Goal: Information Seeking & Learning: Check status

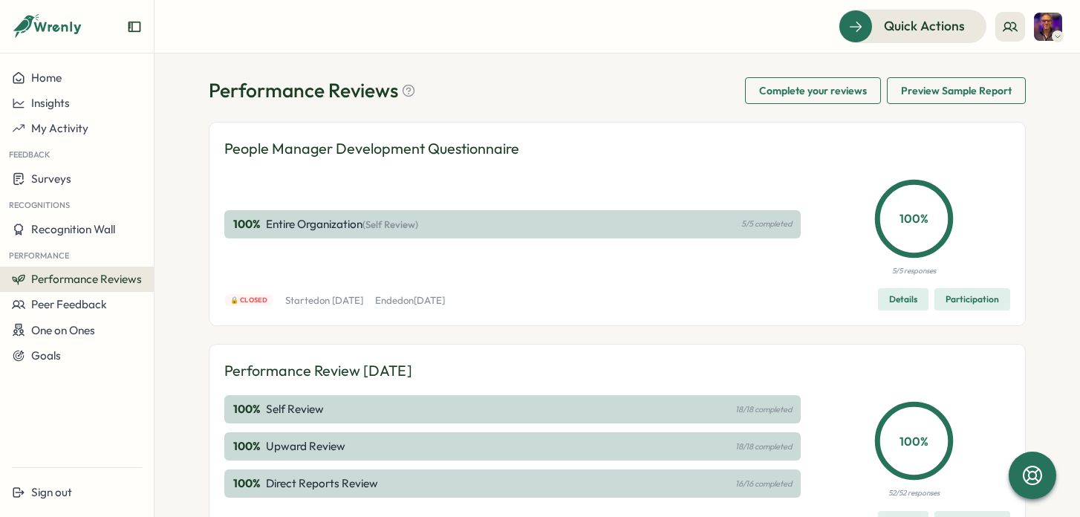
scroll to position [16, 0]
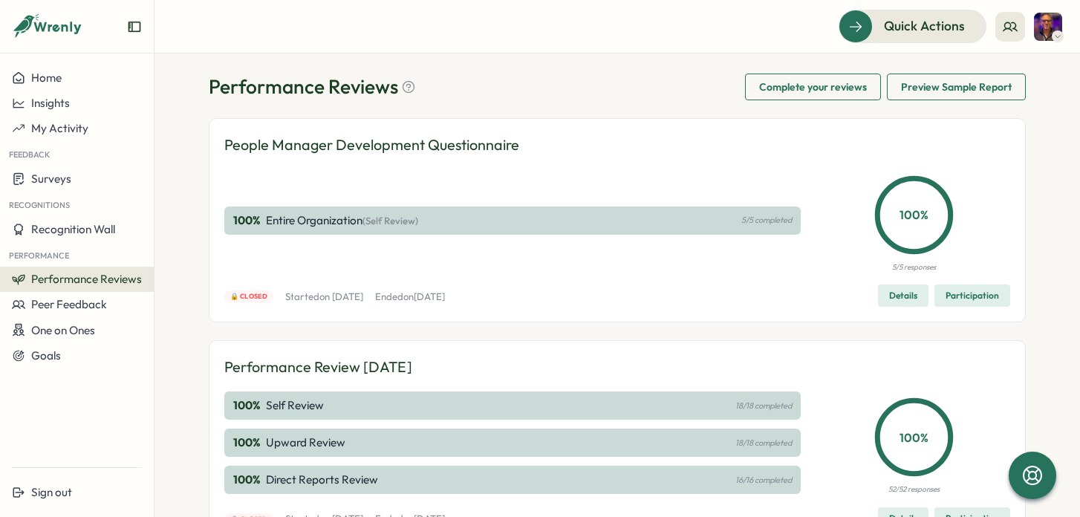
click at [792, 90] on span "Complete your reviews" at bounding box center [813, 86] width 108 height 25
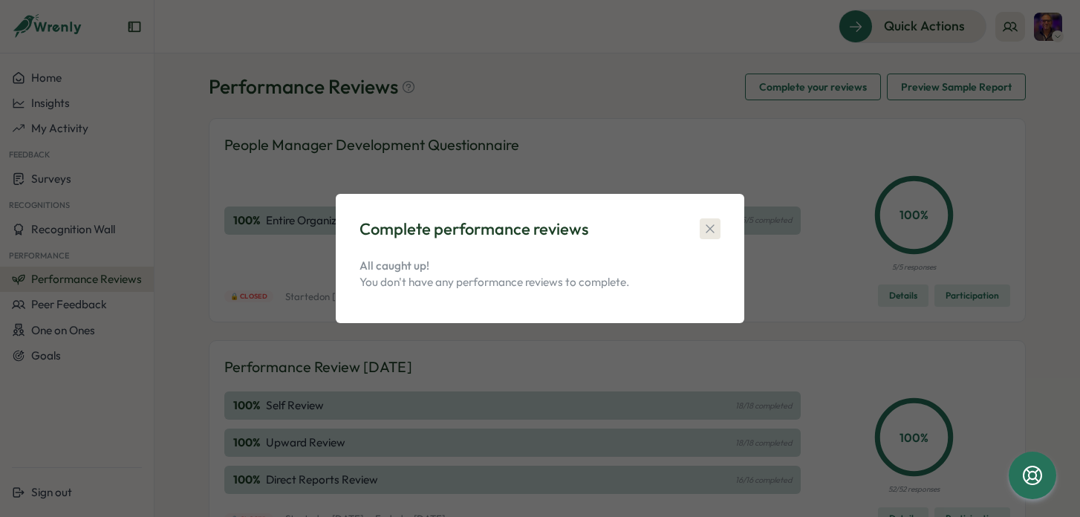
click at [709, 224] on icon "button" at bounding box center [710, 228] width 15 height 15
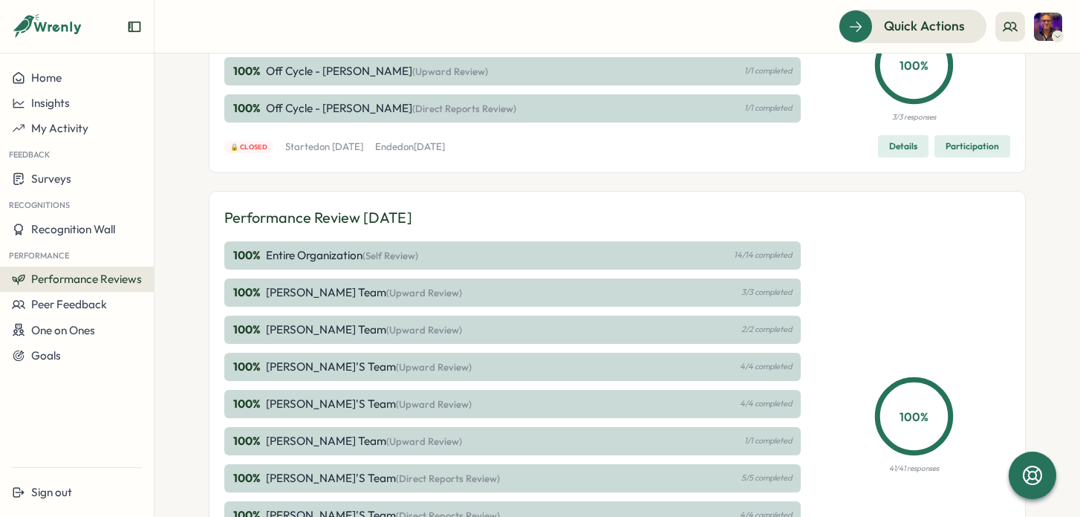
scroll to position [799, 0]
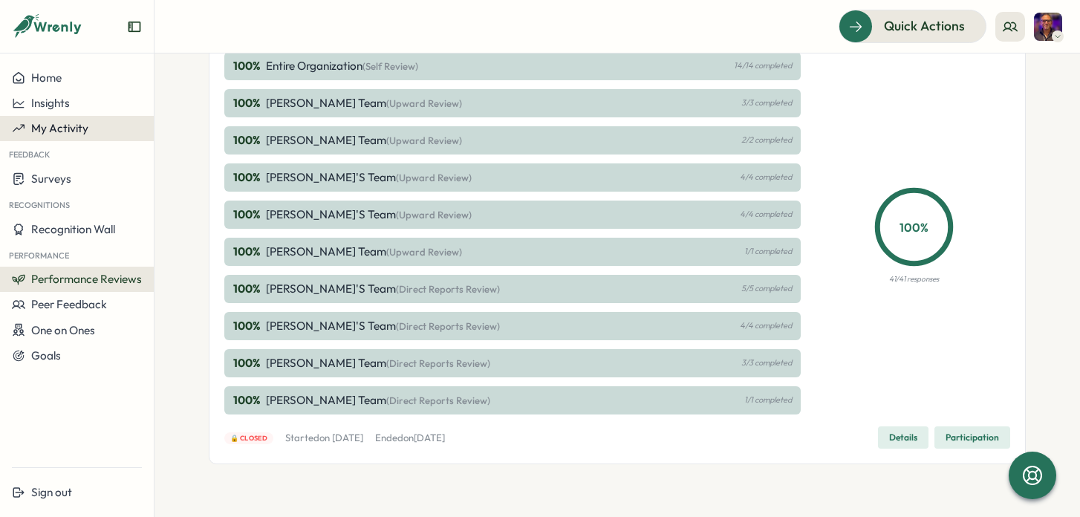
click at [66, 126] on span "My Activity" at bounding box center [59, 128] width 57 height 14
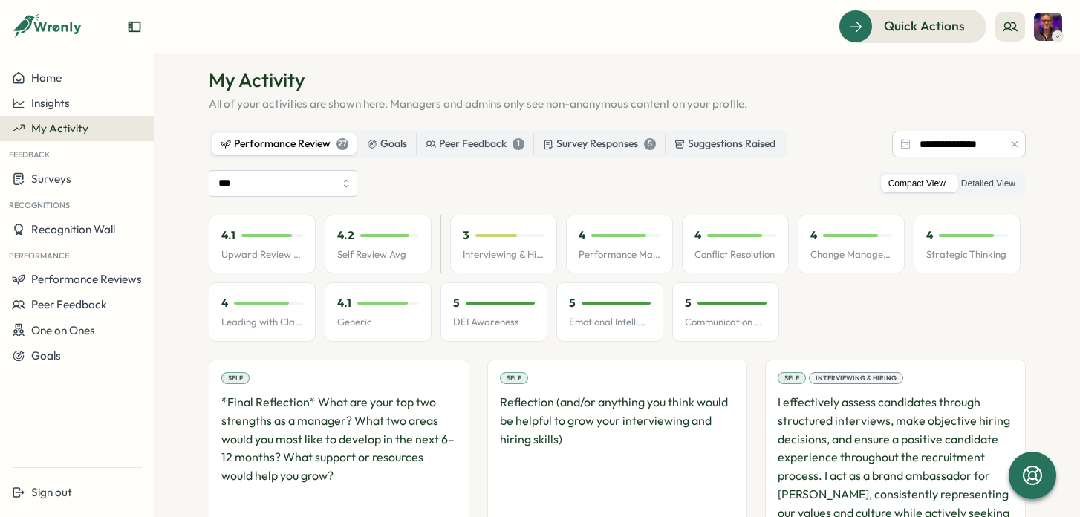
scroll to position [24, 0]
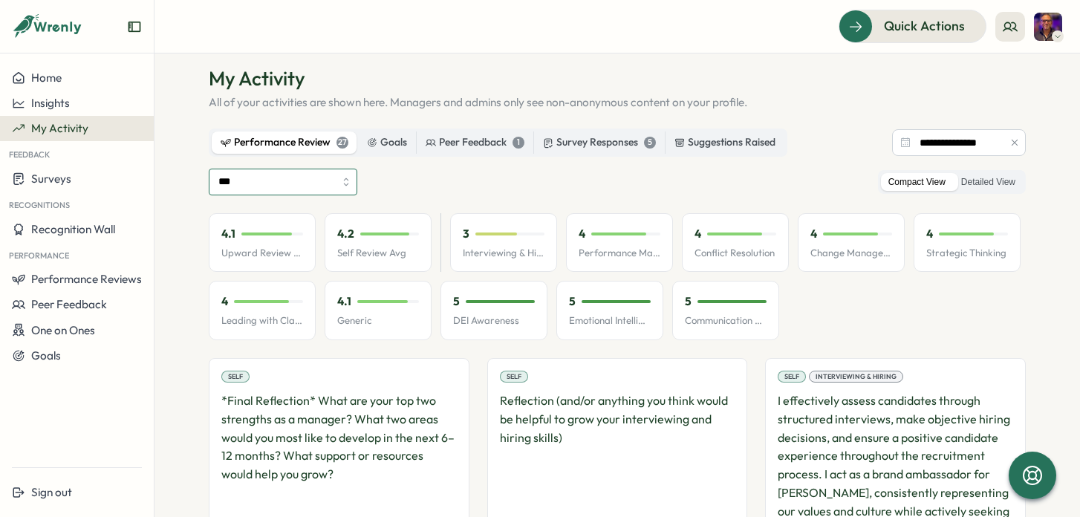
click at [346, 188] on input "***" at bounding box center [283, 182] width 149 height 27
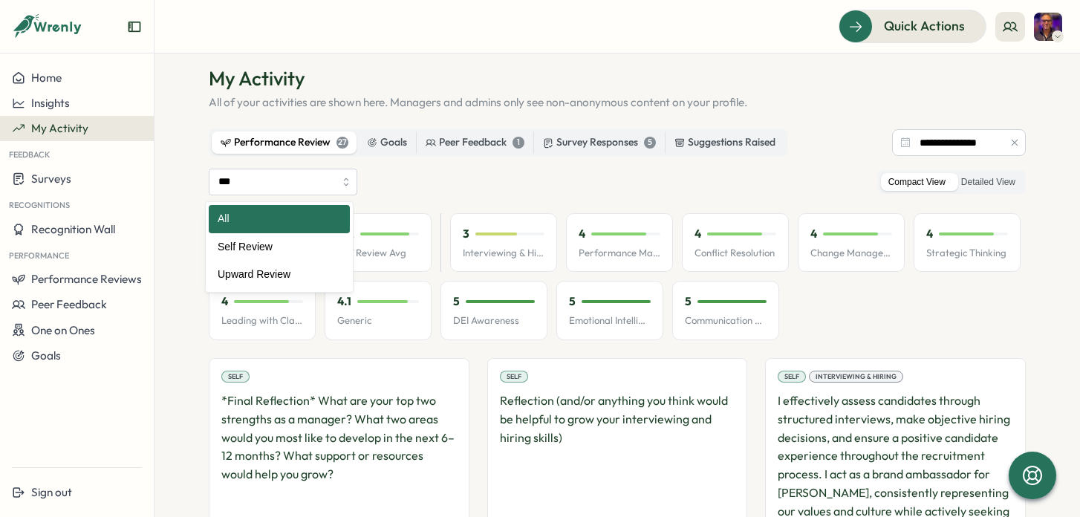
click at [430, 186] on div "*** All Self Review Upward Review Compact View Detailed View" at bounding box center [617, 182] width 817 height 27
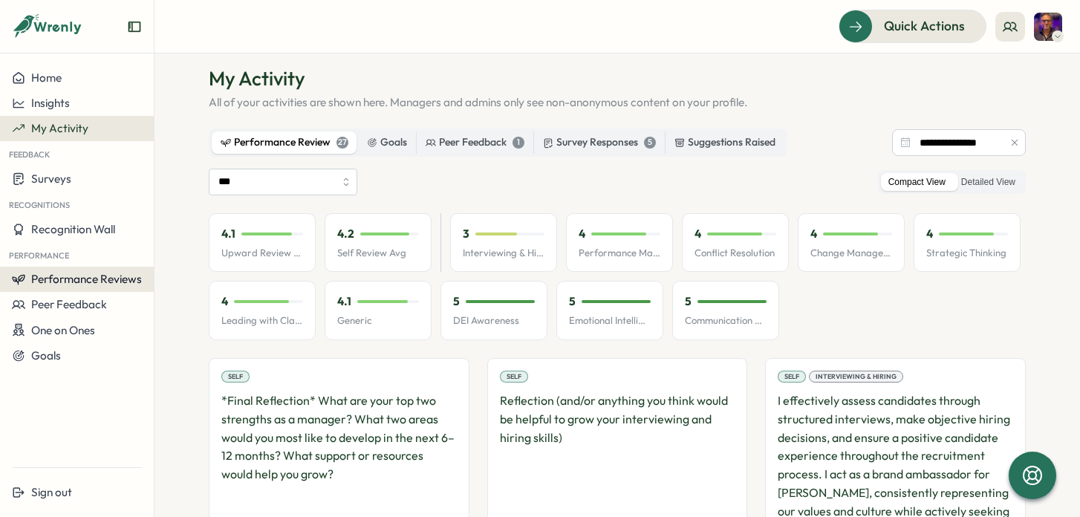
click at [85, 272] on span "Performance Reviews" at bounding box center [86, 279] width 111 height 14
click at [163, 270] on div "Reviews" at bounding box center [178, 265] width 42 height 16
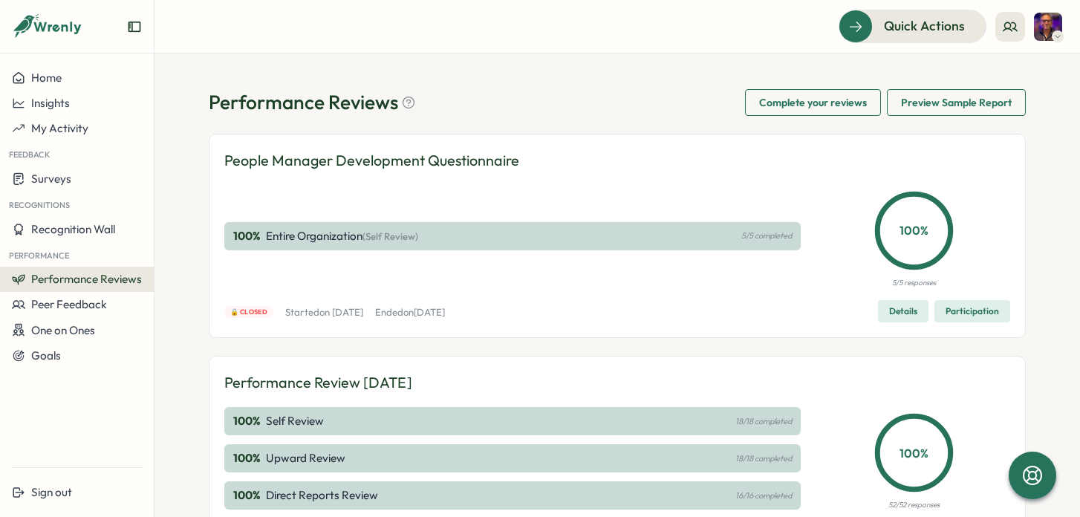
click at [111, 275] on span "Performance Reviews" at bounding box center [86, 279] width 111 height 14
click at [163, 296] on div "Insights" at bounding box center [178, 293] width 42 height 16
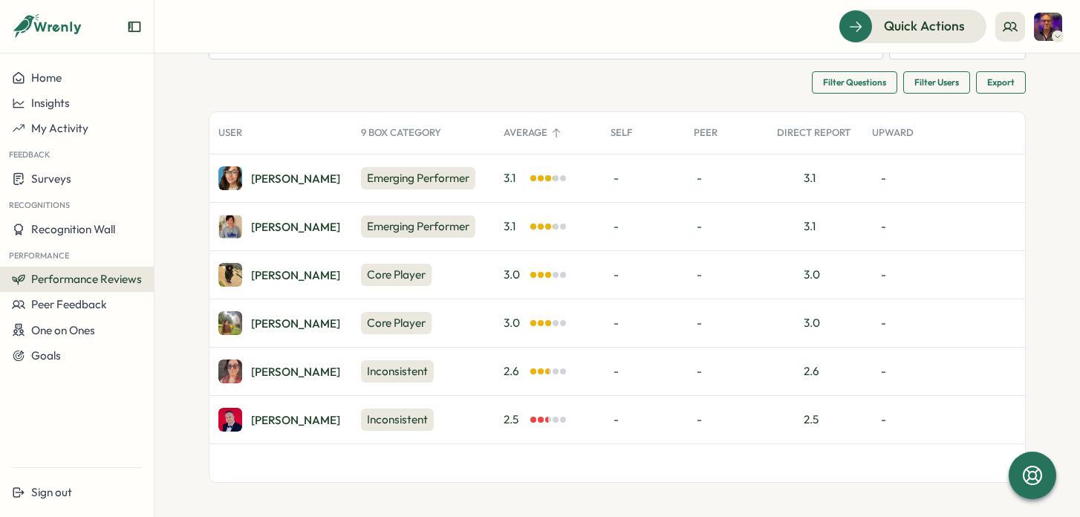
scroll to position [138, 0]
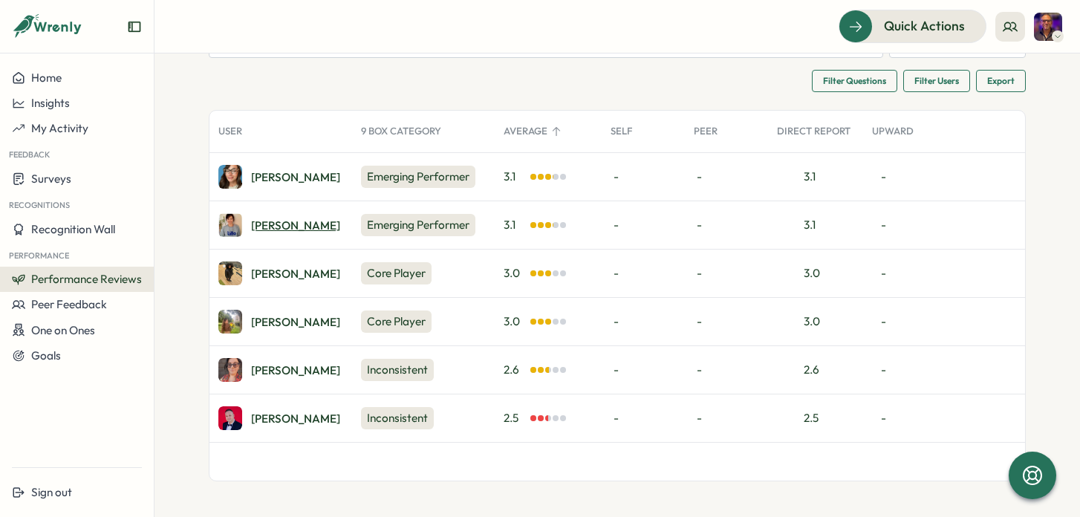
click at [260, 224] on div "Samantha B." at bounding box center [295, 225] width 89 height 11
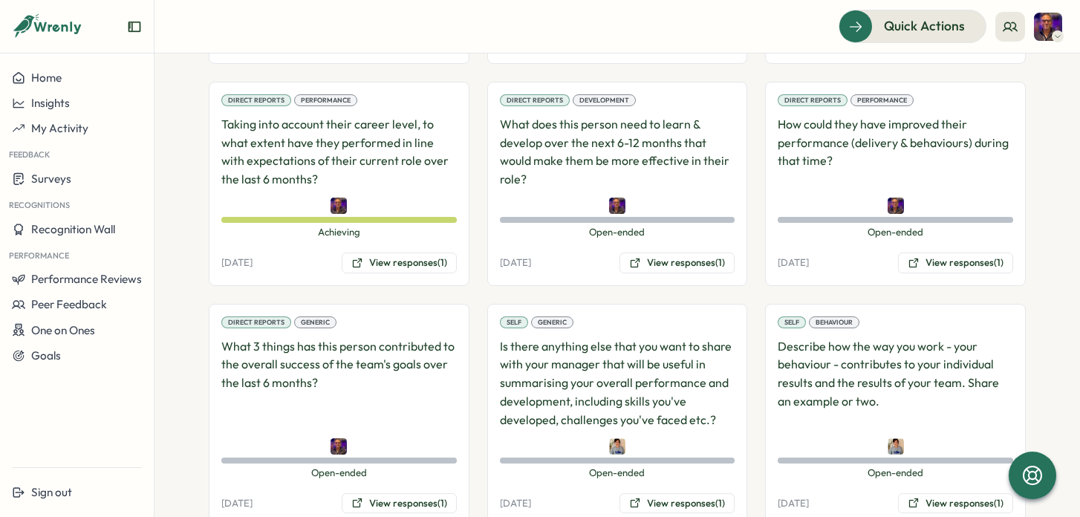
scroll to position [1194, 0]
click at [676, 254] on button "View responses (1)" at bounding box center [676, 264] width 115 height 21
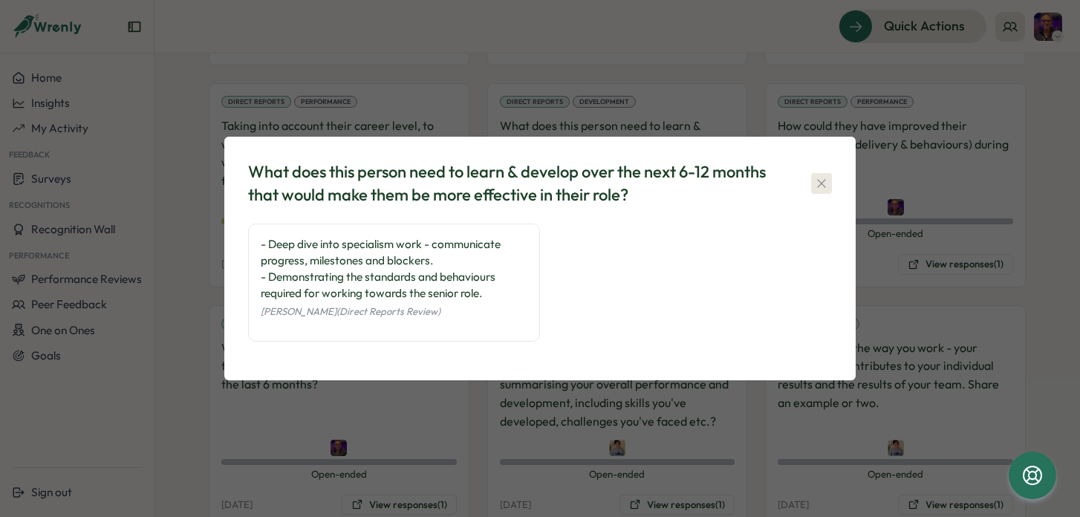
click at [825, 184] on icon "button" at bounding box center [821, 183] width 15 height 15
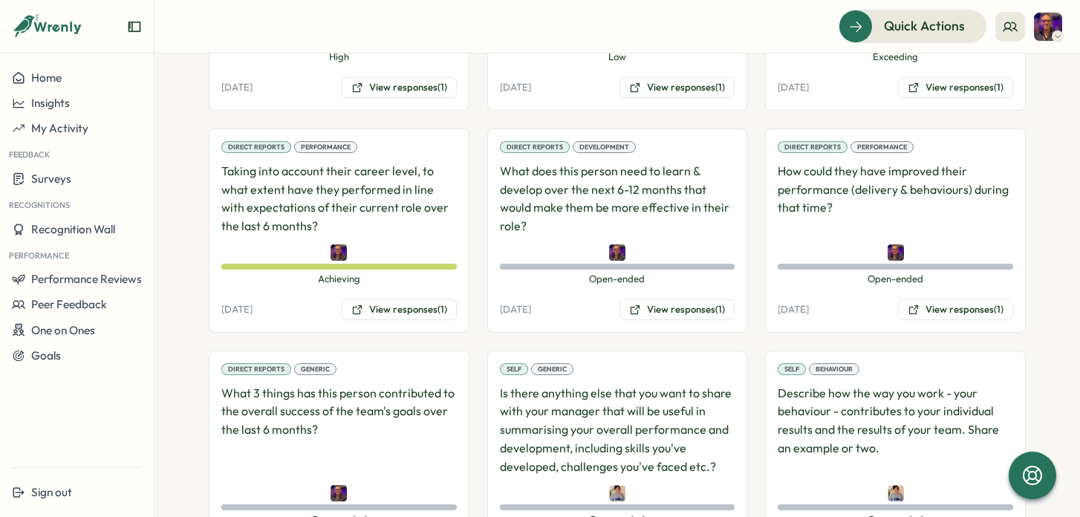
scroll to position [1144, 0]
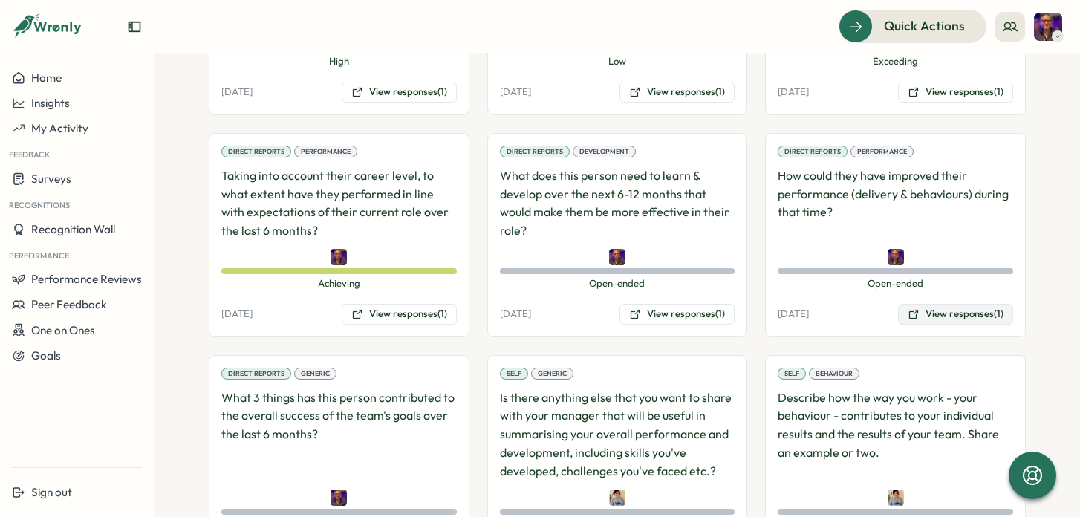
click at [945, 304] on button "View responses (1)" at bounding box center [955, 314] width 115 height 21
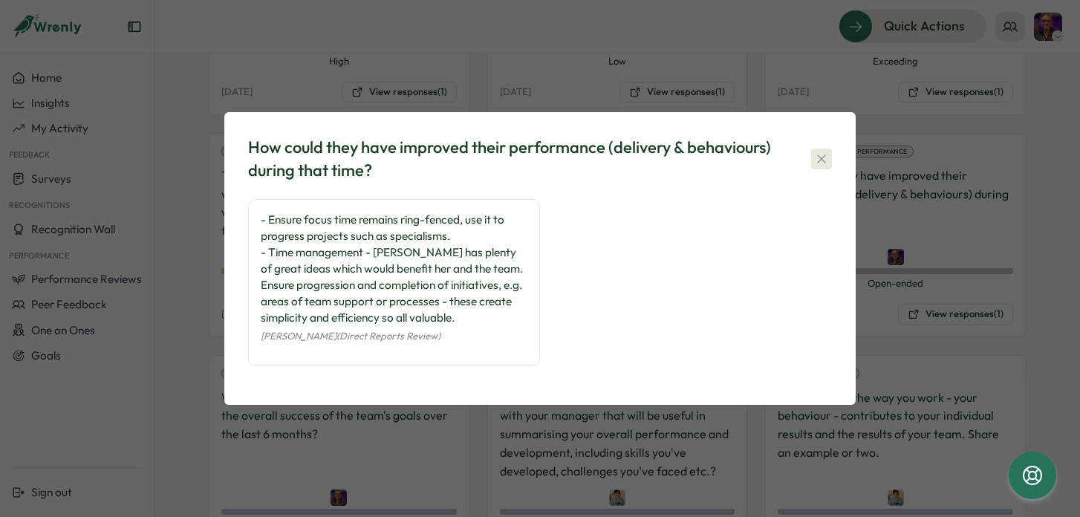
click at [818, 161] on icon "button" at bounding box center [821, 158] width 8 height 8
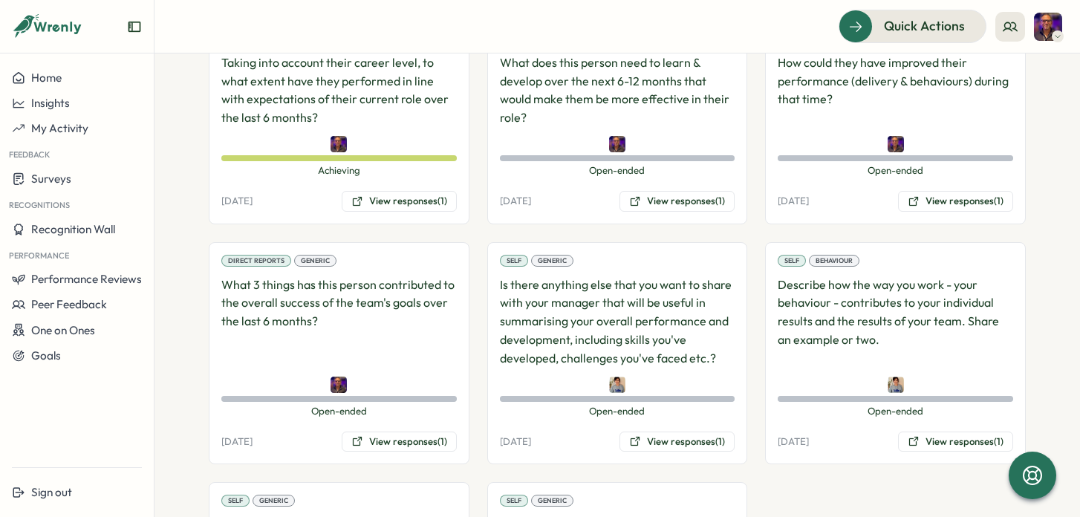
scroll to position [1350, 0]
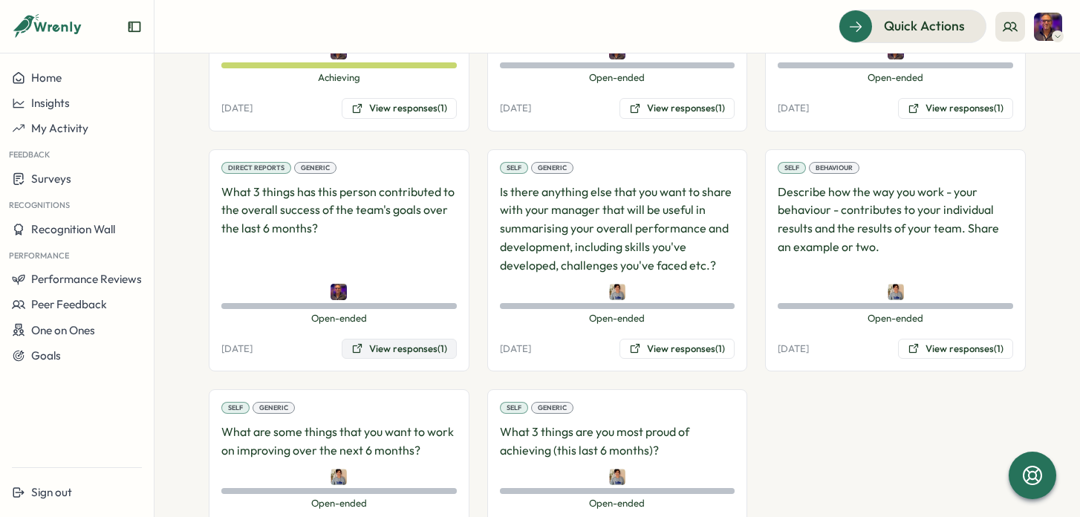
click at [414, 339] on button "View responses (1)" at bounding box center [399, 349] width 115 height 21
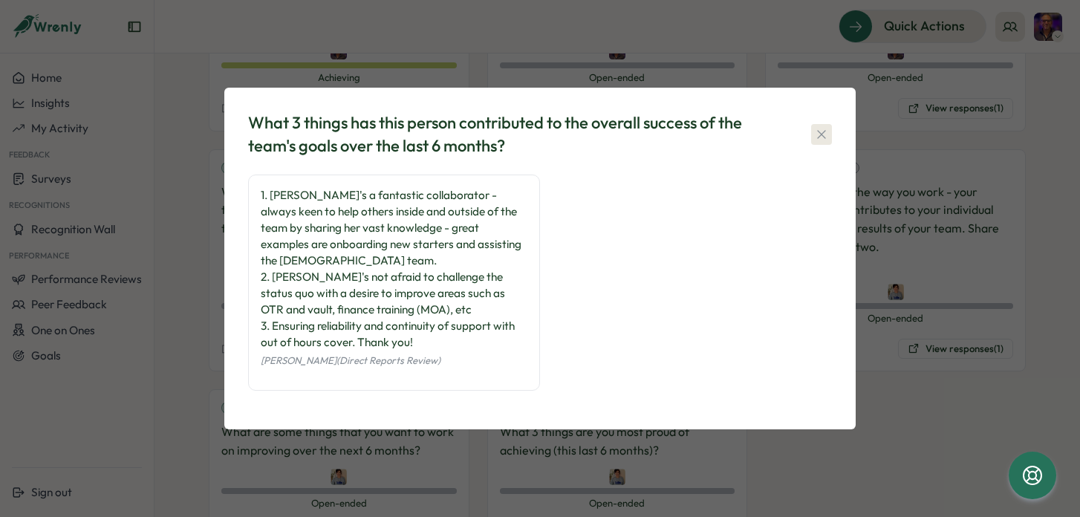
click at [818, 142] on icon "button" at bounding box center [821, 134] width 15 height 15
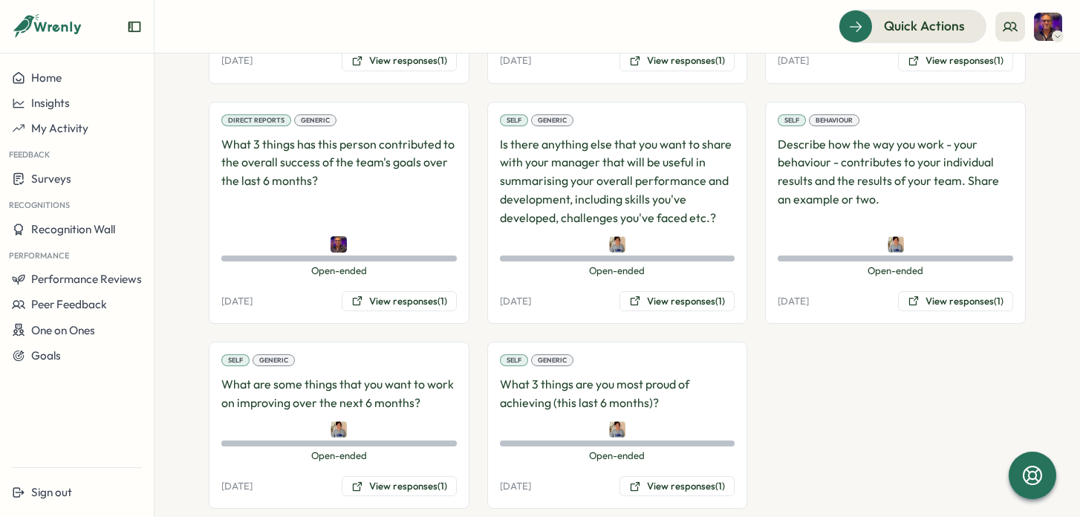
scroll to position [1408, 0]
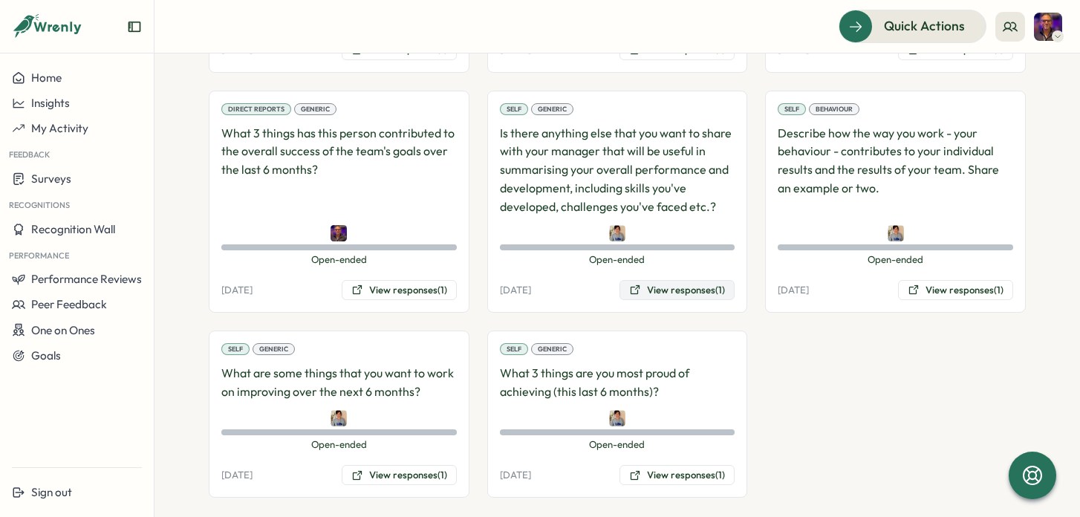
click at [678, 280] on button "View responses (1)" at bounding box center [676, 290] width 115 height 21
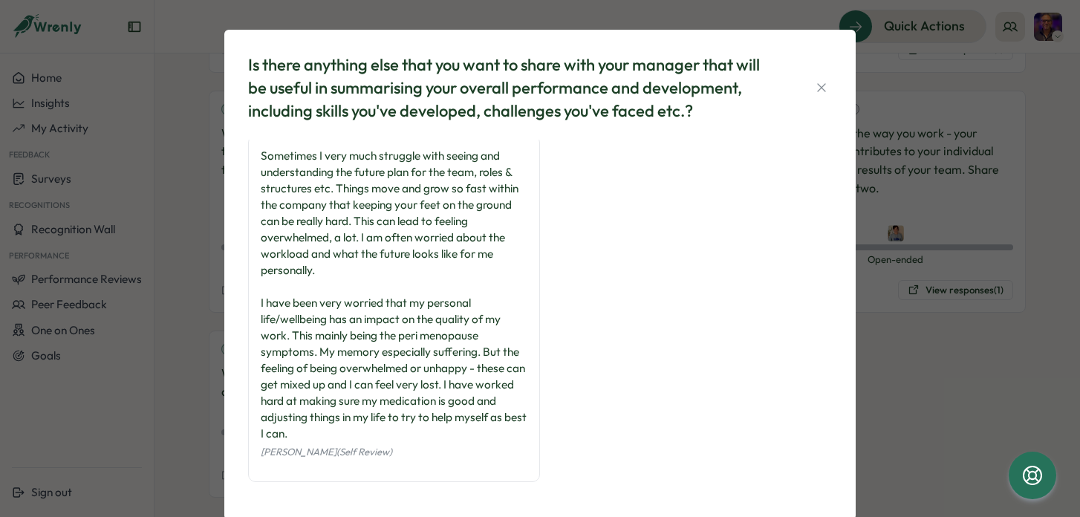
scroll to position [33, 0]
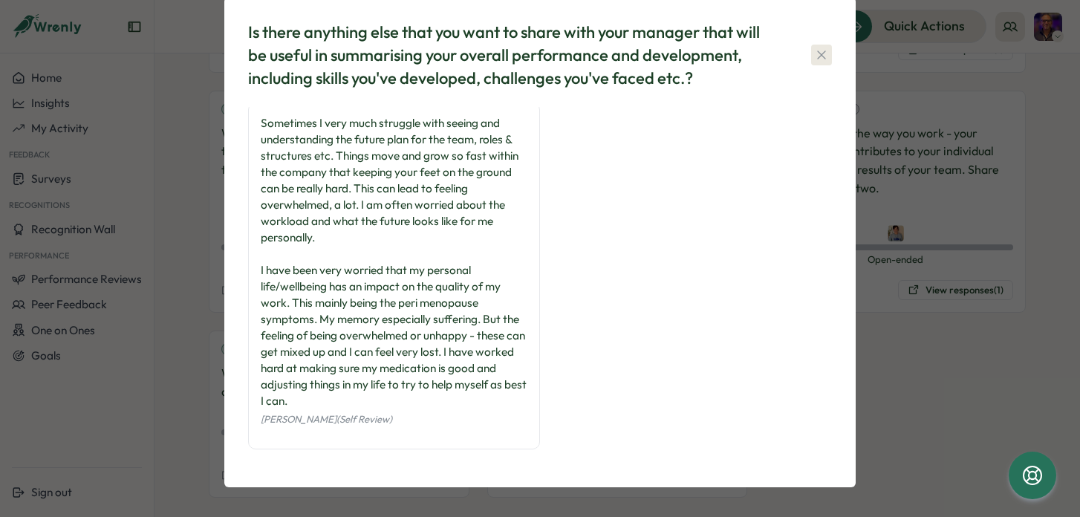
click at [814, 56] on icon "button" at bounding box center [821, 55] width 15 height 15
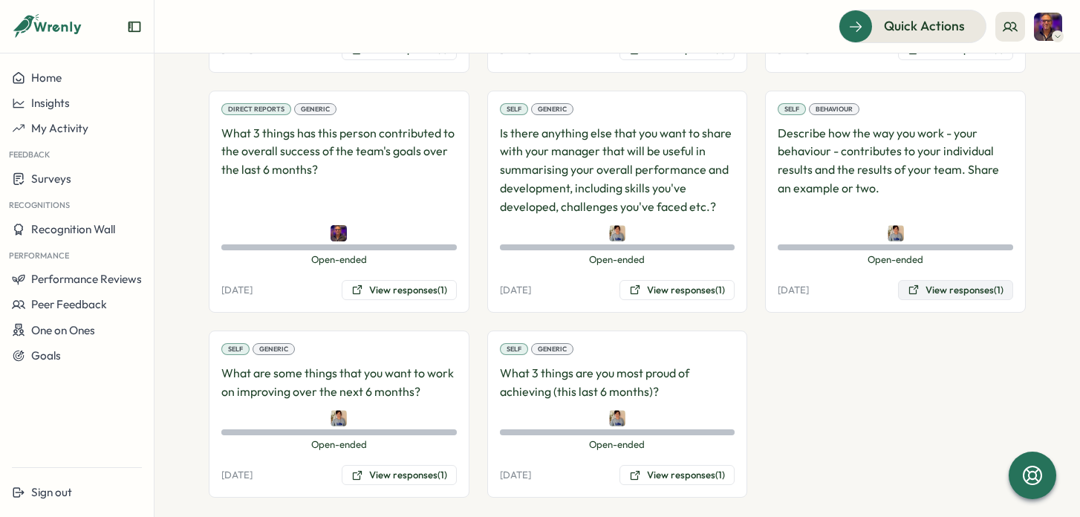
click at [945, 280] on button "View responses (1)" at bounding box center [955, 290] width 115 height 21
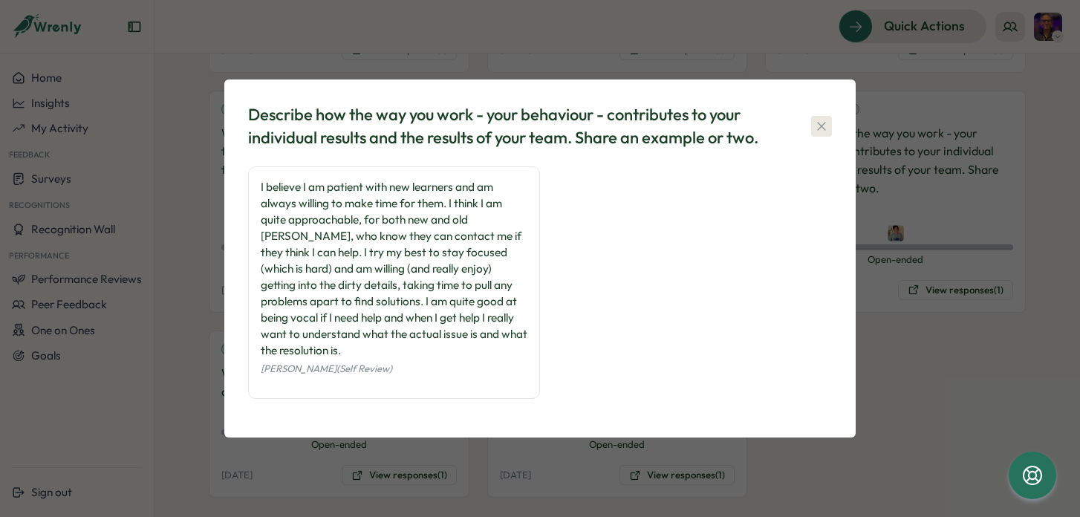
click at [818, 134] on icon "button" at bounding box center [821, 126] width 15 height 15
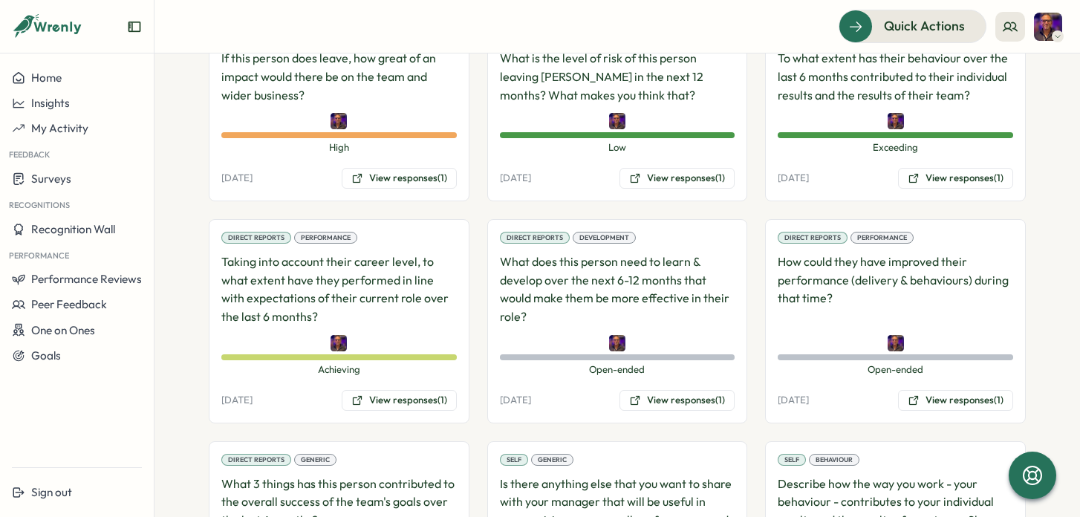
scroll to position [1061, 0]
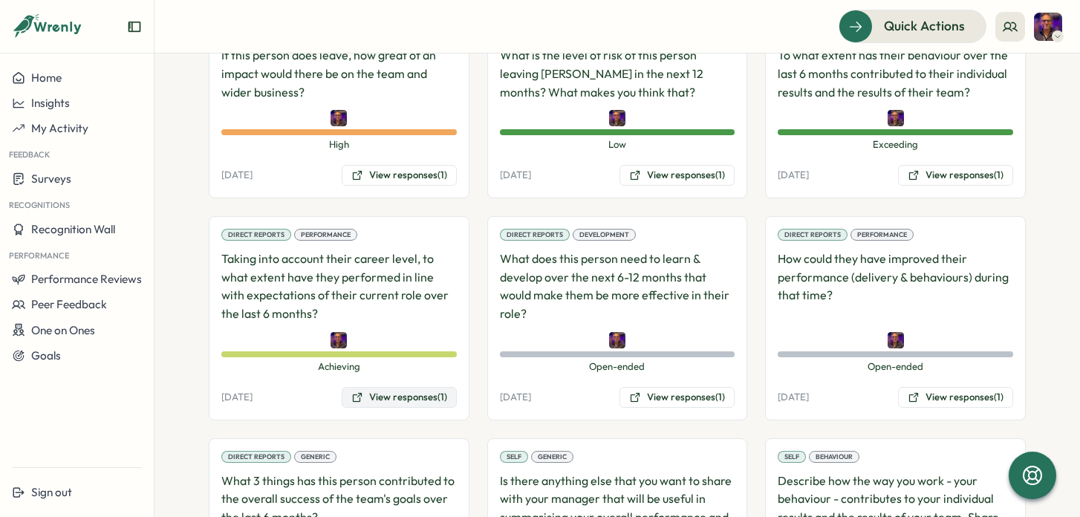
click at [410, 387] on button "View responses (1)" at bounding box center [399, 397] width 115 height 21
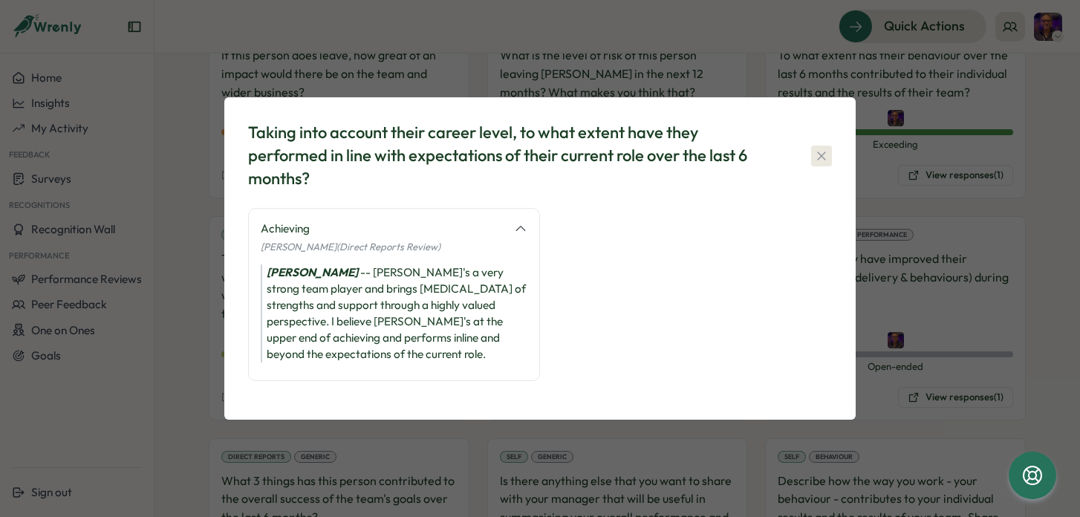
click at [824, 160] on icon "button" at bounding box center [821, 156] width 15 height 15
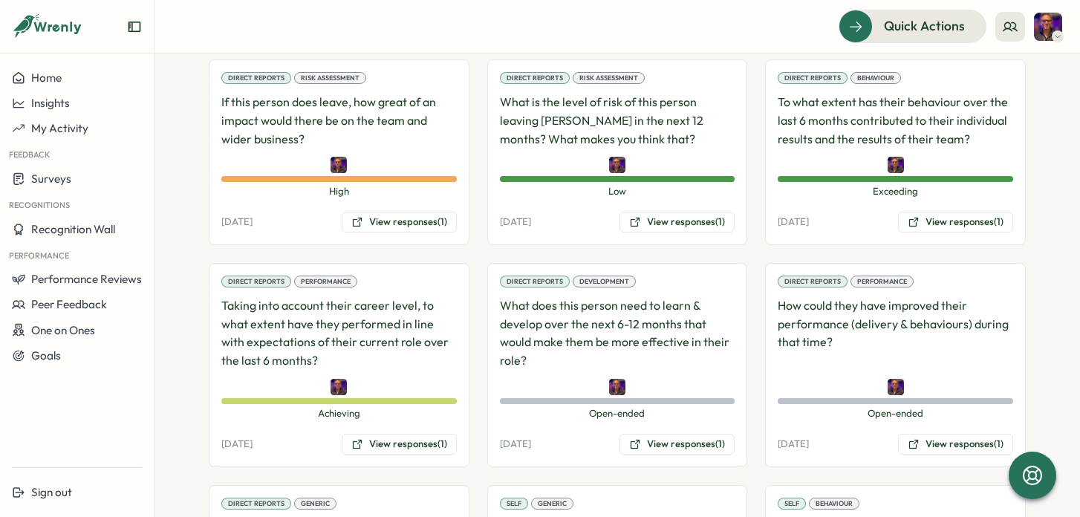
scroll to position [1013, 0]
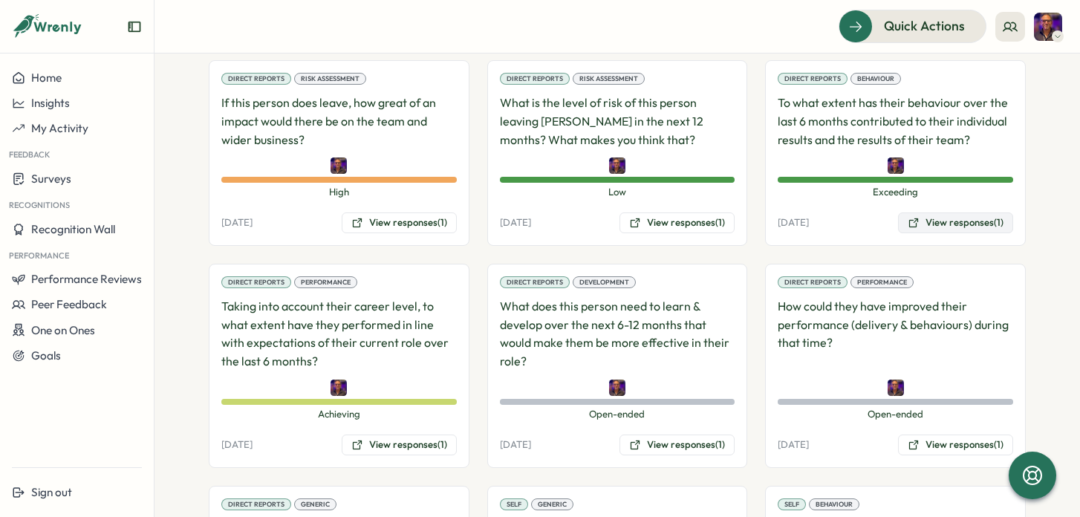
click at [969, 212] on button "View responses (1)" at bounding box center [955, 222] width 115 height 21
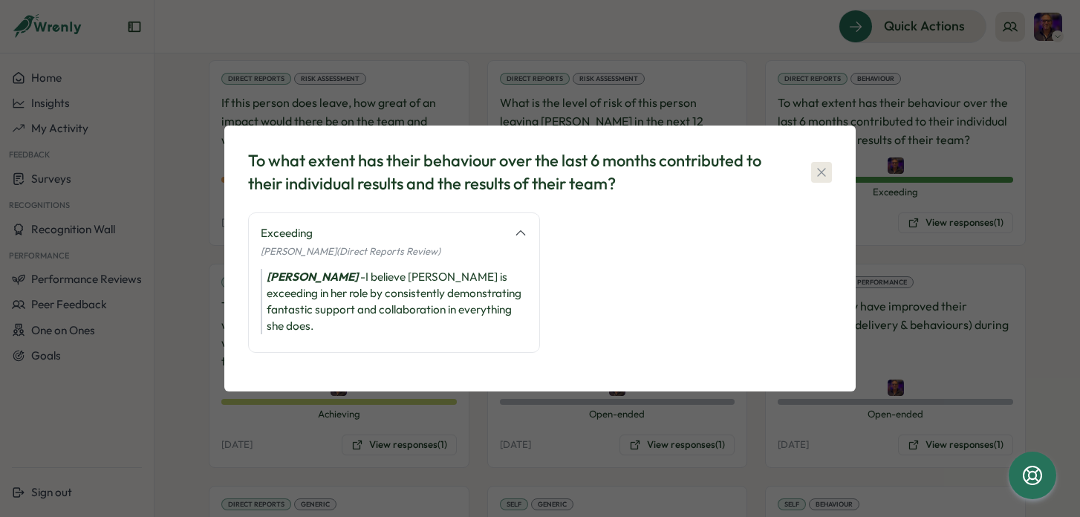
click at [822, 176] on icon "button" at bounding box center [821, 172] width 8 height 8
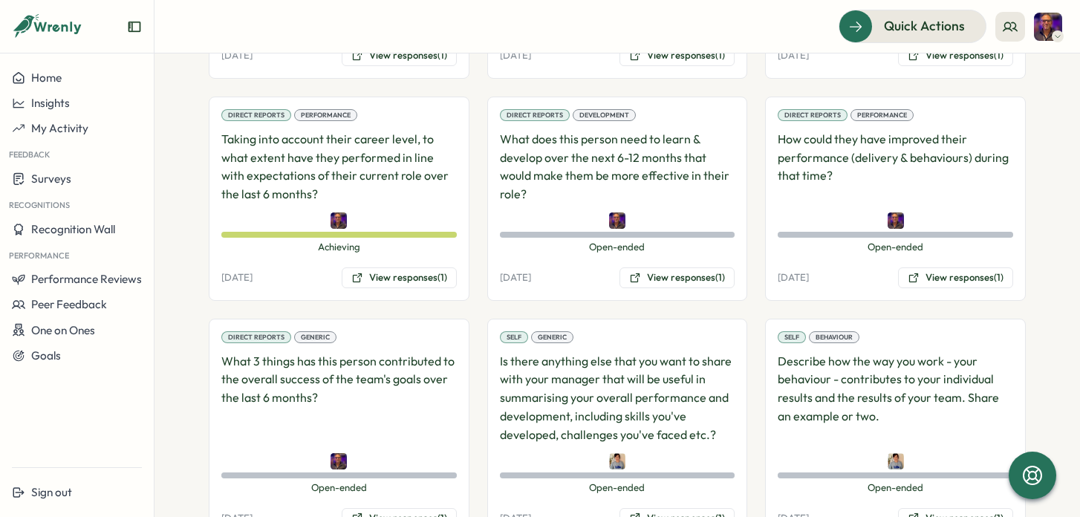
scroll to position [1194, 0]
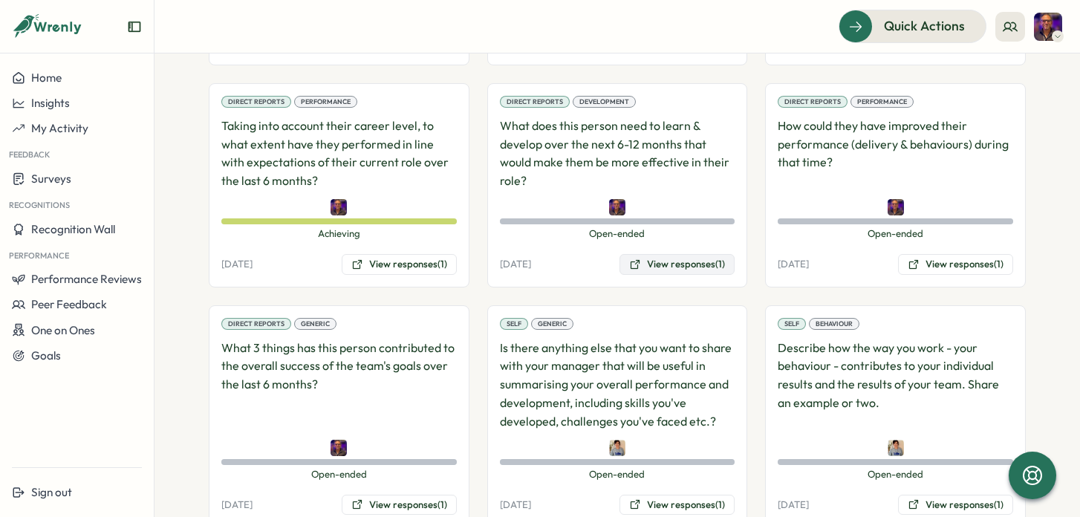
click at [661, 254] on button "View responses (1)" at bounding box center [676, 264] width 115 height 21
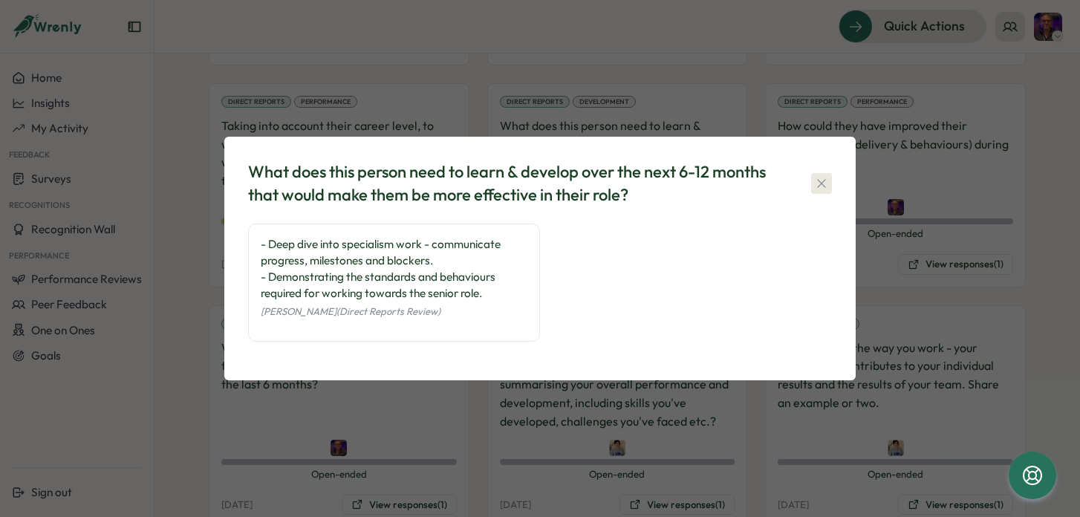
click at [820, 183] on icon "button" at bounding box center [821, 183] width 15 height 15
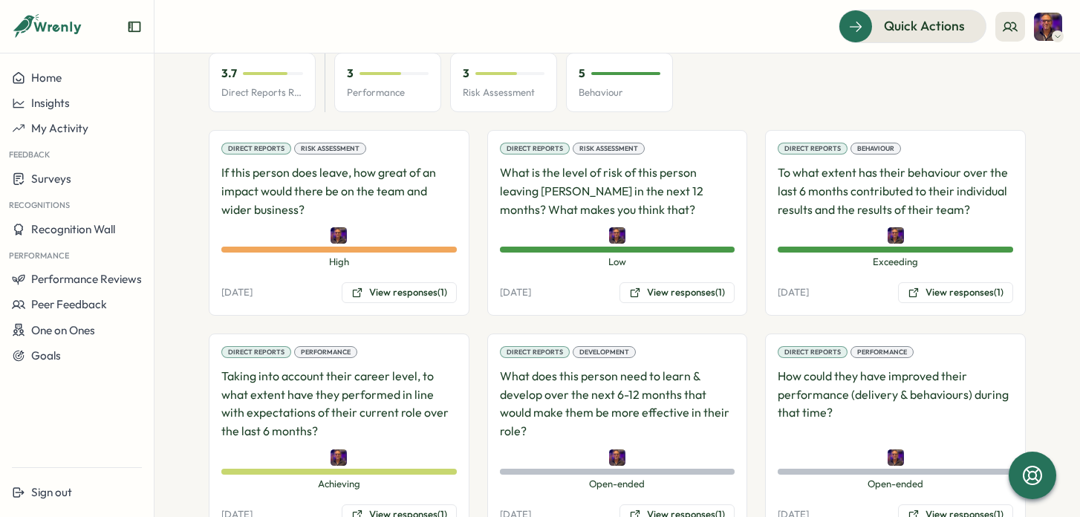
scroll to position [945, 0]
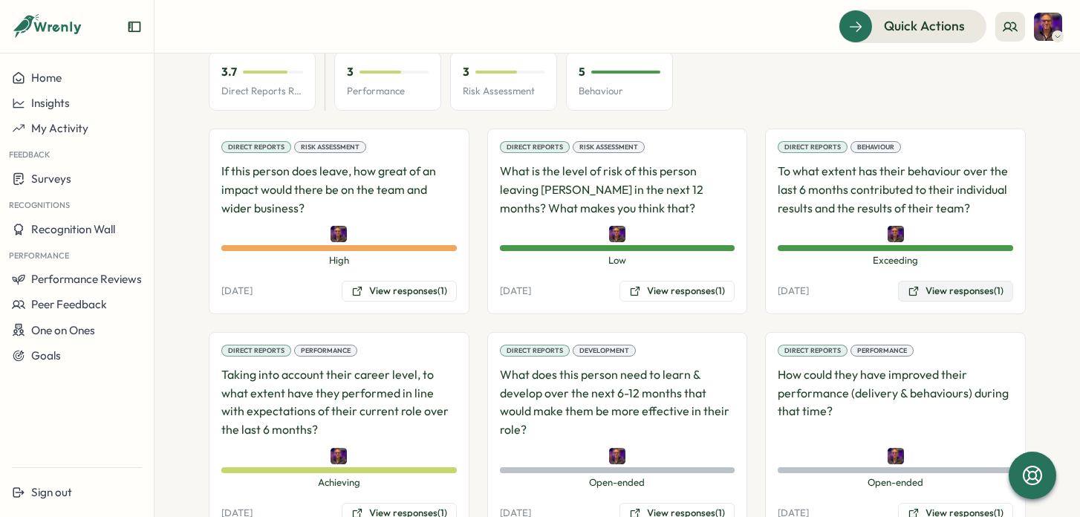
click at [967, 281] on button "View responses (1)" at bounding box center [955, 291] width 115 height 21
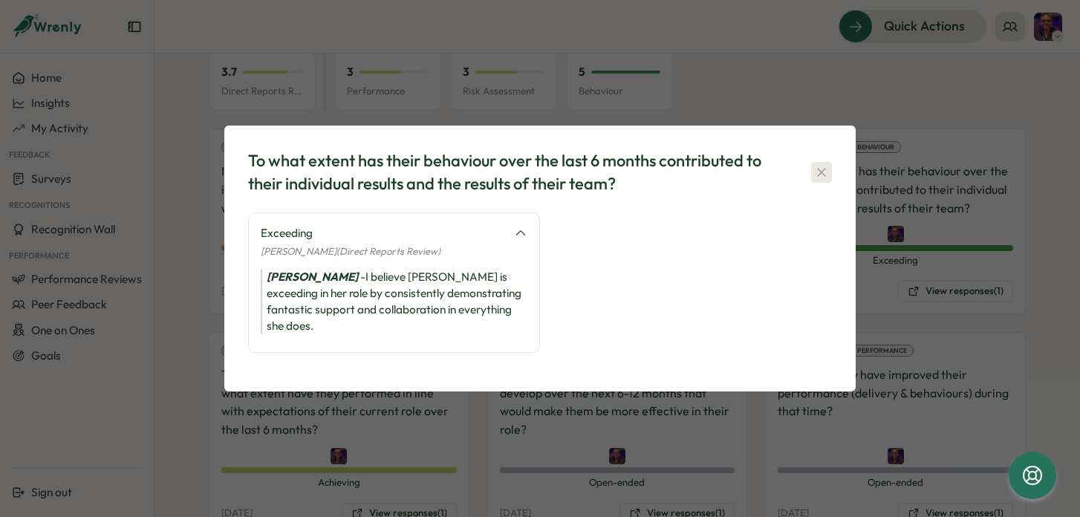
click at [815, 180] on icon "button" at bounding box center [821, 172] width 15 height 15
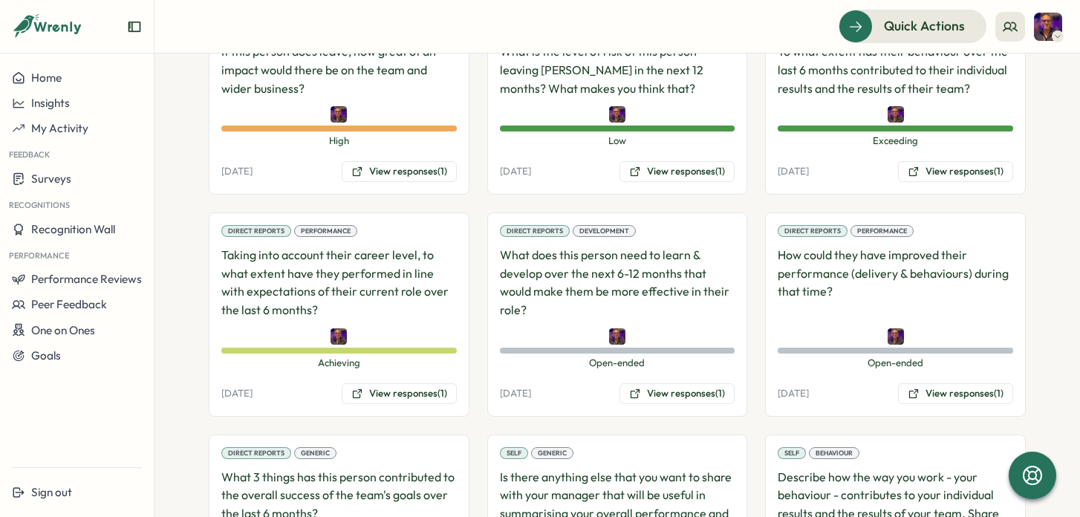
scroll to position [1070, 0]
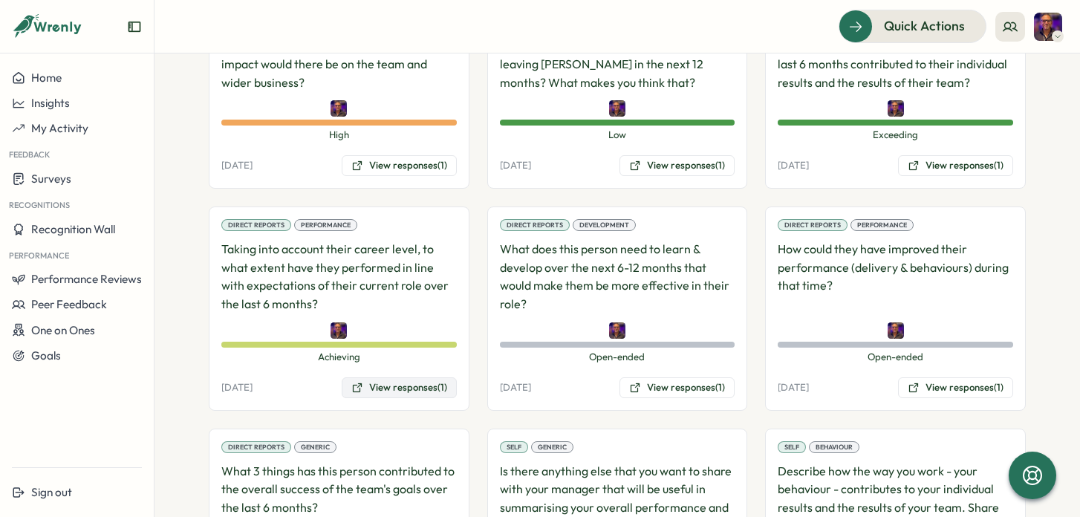
click at [407, 377] on button "View responses (1)" at bounding box center [399, 387] width 115 height 21
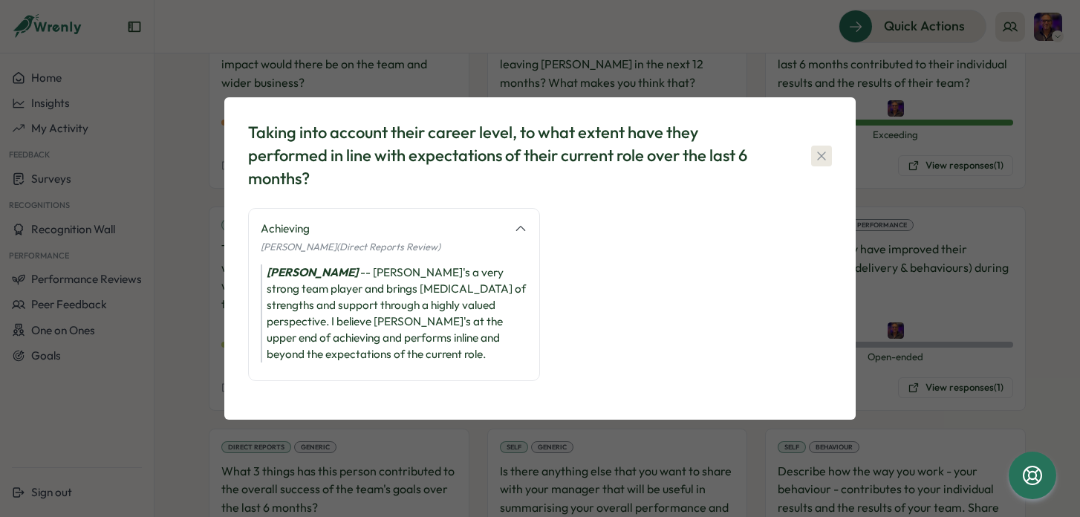
click at [819, 161] on icon "button" at bounding box center [821, 156] width 15 height 15
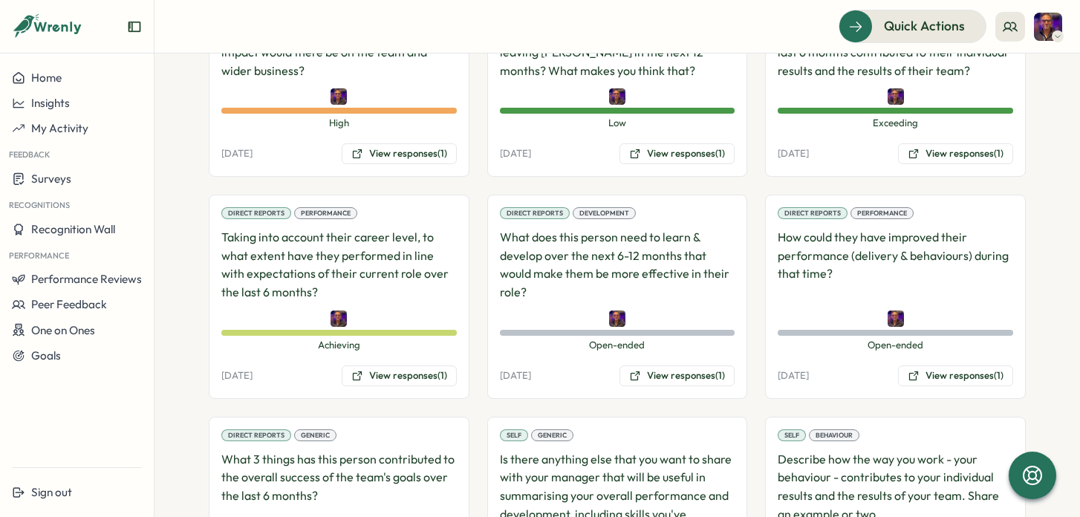
scroll to position [1090, 0]
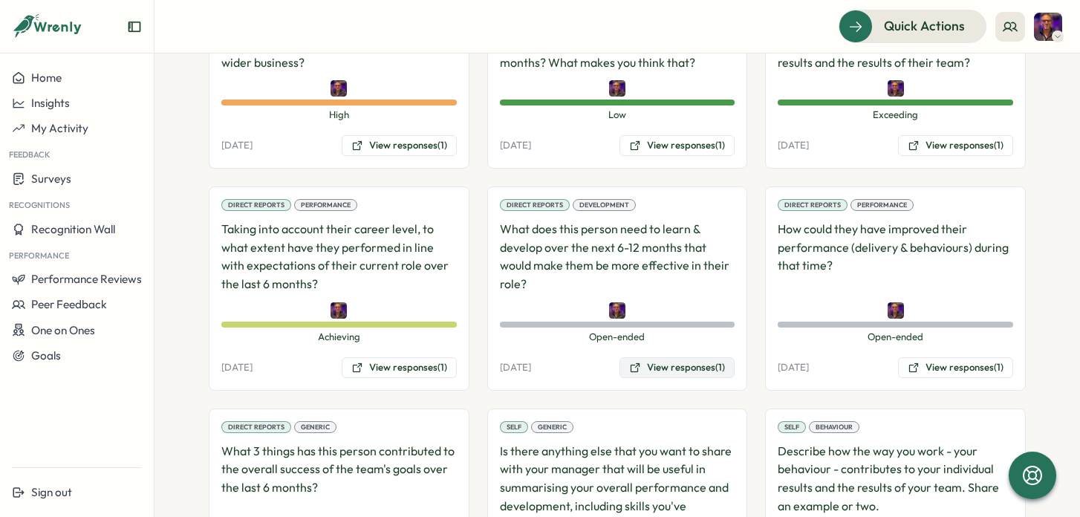
click at [679, 357] on button "View responses (1)" at bounding box center [676, 367] width 115 height 21
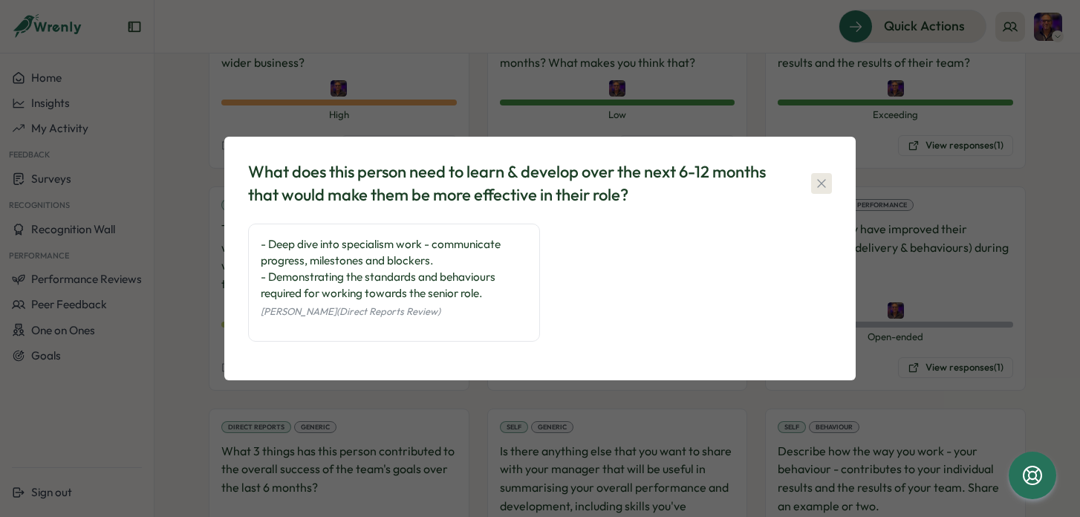
click at [820, 180] on icon "button" at bounding box center [821, 183] width 15 height 15
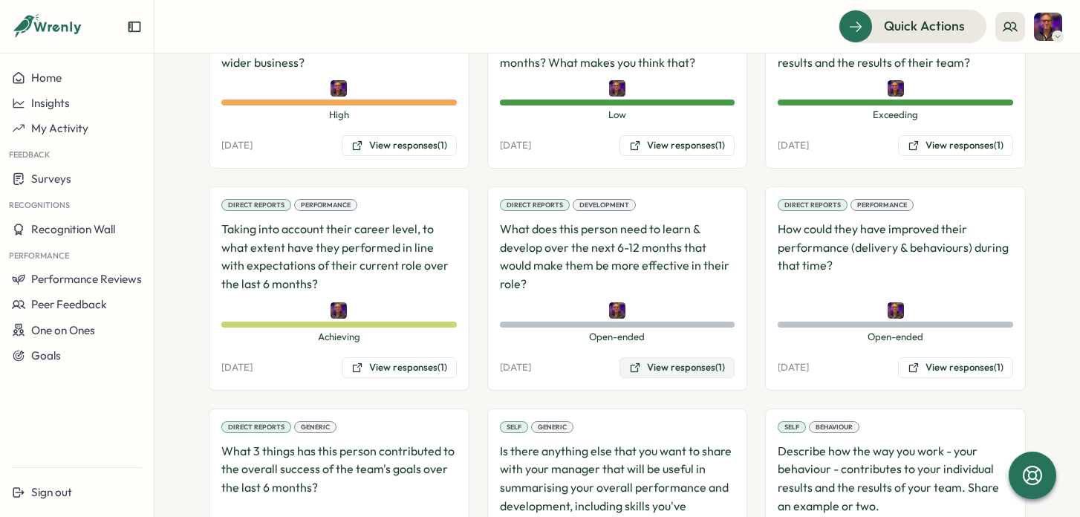
click at [684, 357] on button "View responses (1)" at bounding box center [676, 367] width 115 height 21
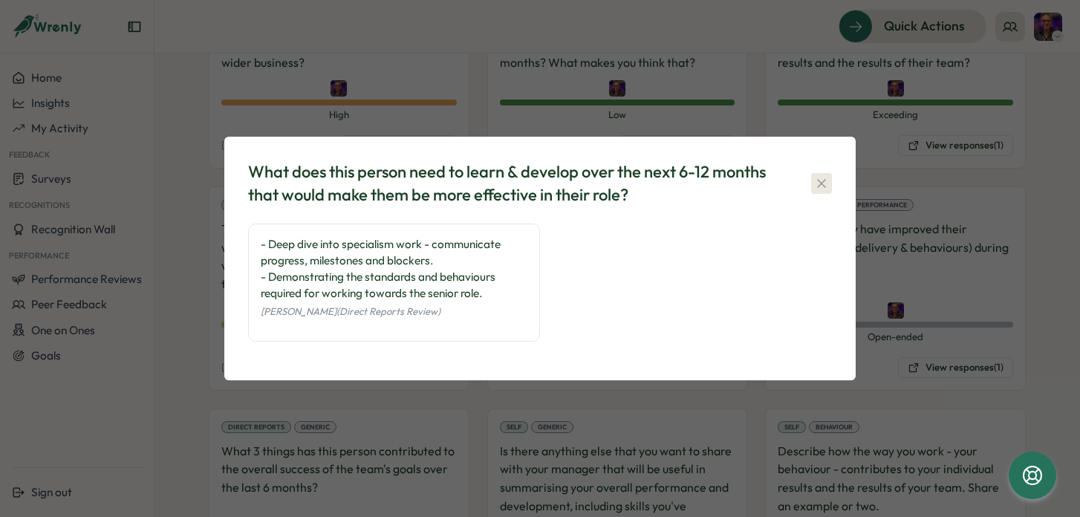
click at [826, 178] on icon "button" at bounding box center [821, 183] width 15 height 15
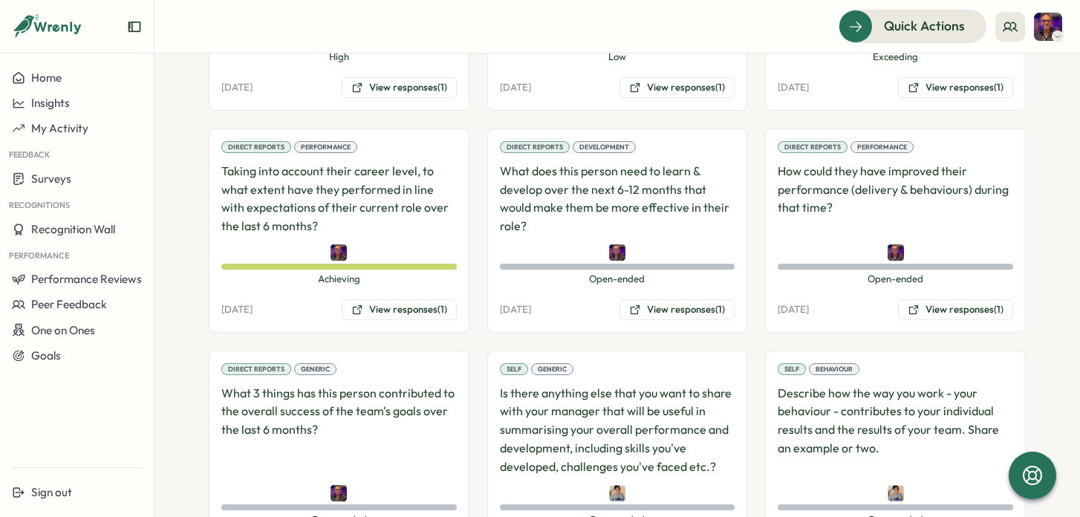
scroll to position [1149, 0]
click at [960, 299] on button "View responses (1)" at bounding box center [955, 309] width 115 height 21
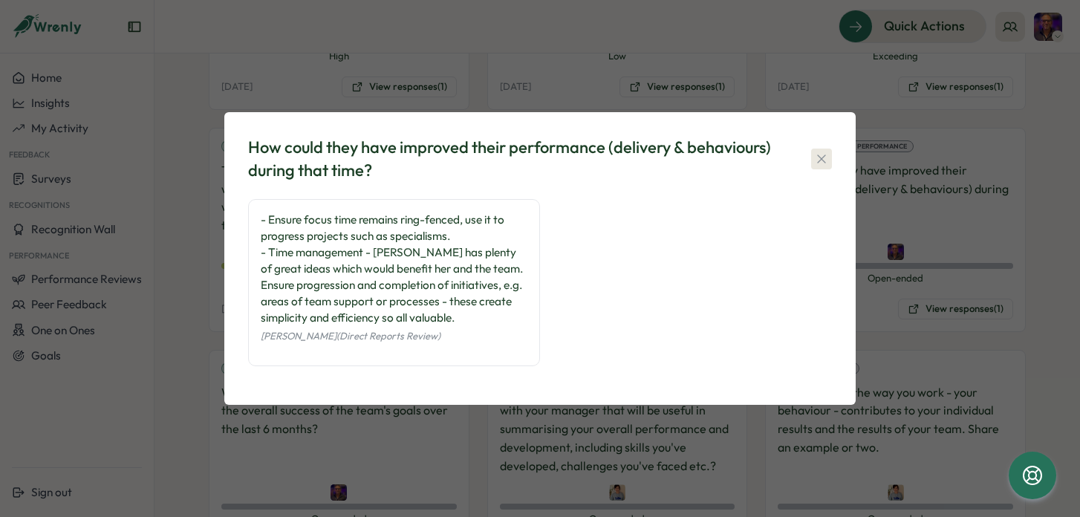
click at [823, 160] on icon "button" at bounding box center [821, 158] width 8 height 8
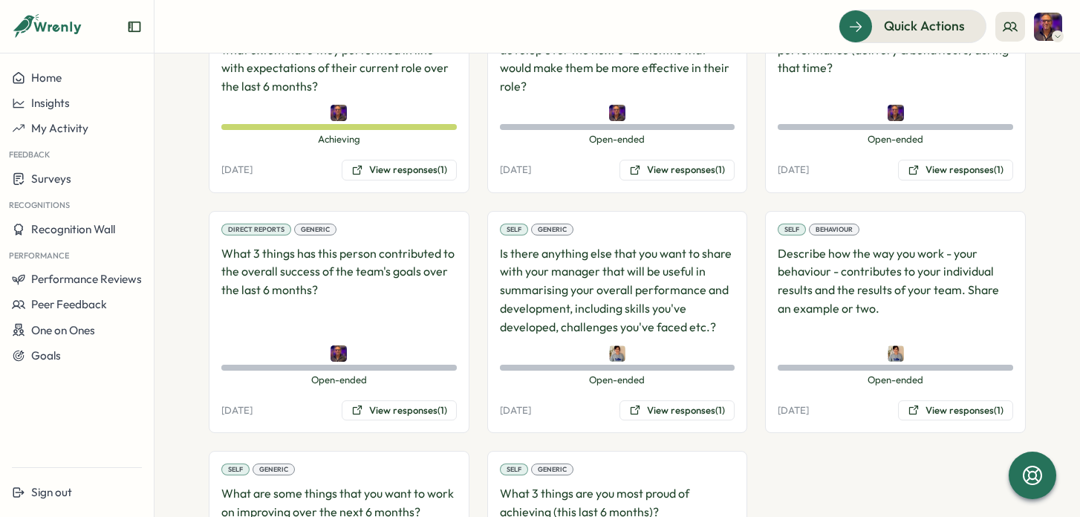
scroll to position [1298, 0]
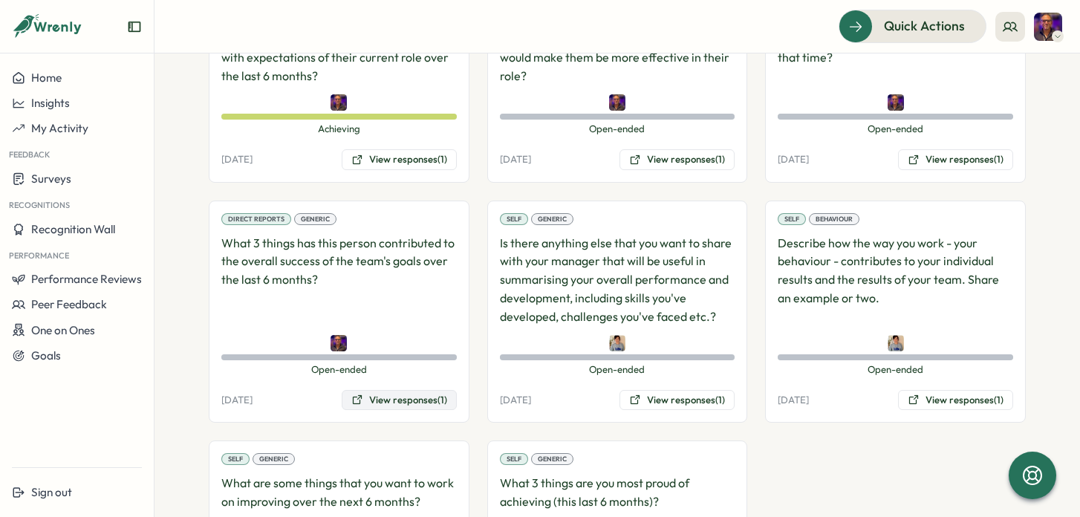
click at [416, 390] on button "View responses (1)" at bounding box center [399, 400] width 115 height 21
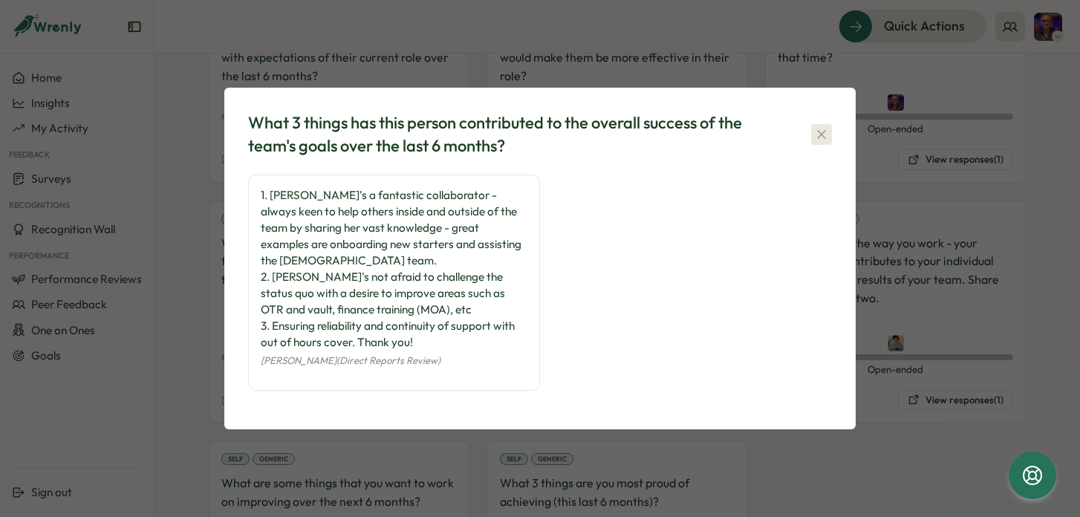
click at [816, 142] on icon "button" at bounding box center [821, 134] width 15 height 15
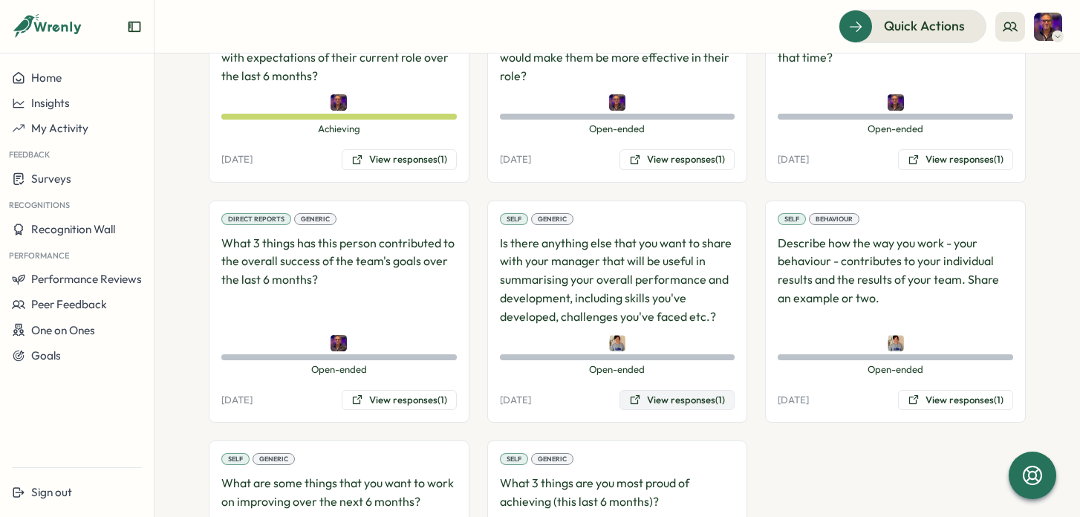
click at [682, 390] on button "View responses (1)" at bounding box center [676, 400] width 115 height 21
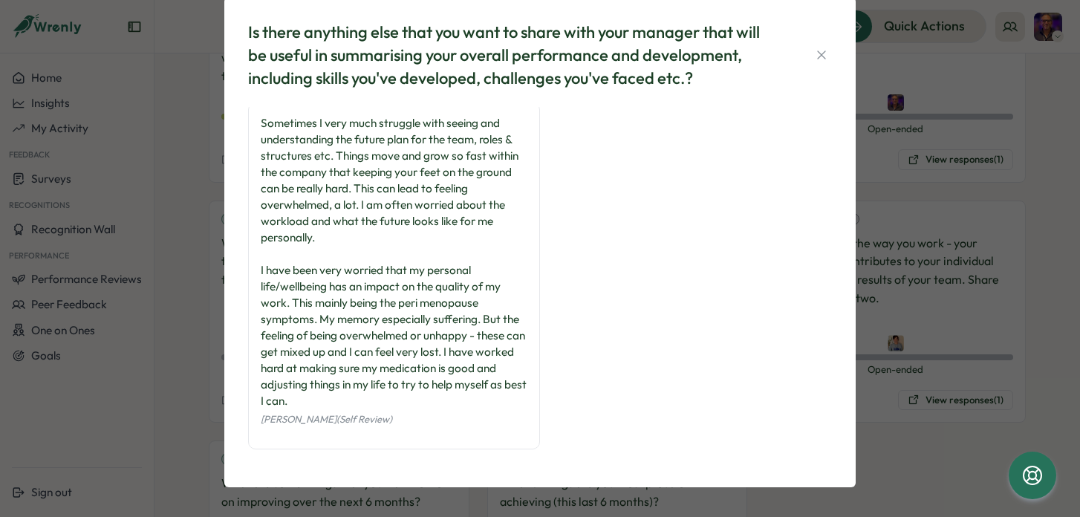
scroll to position [33, 0]
click at [818, 57] on icon "button" at bounding box center [821, 55] width 15 height 15
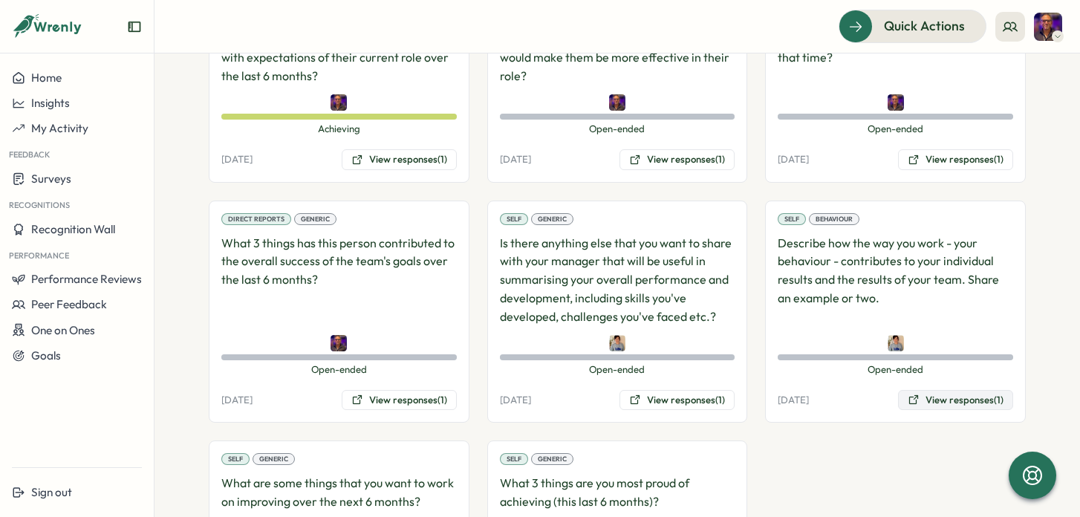
click at [963, 390] on button "View responses (1)" at bounding box center [955, 400] width 115 height 21
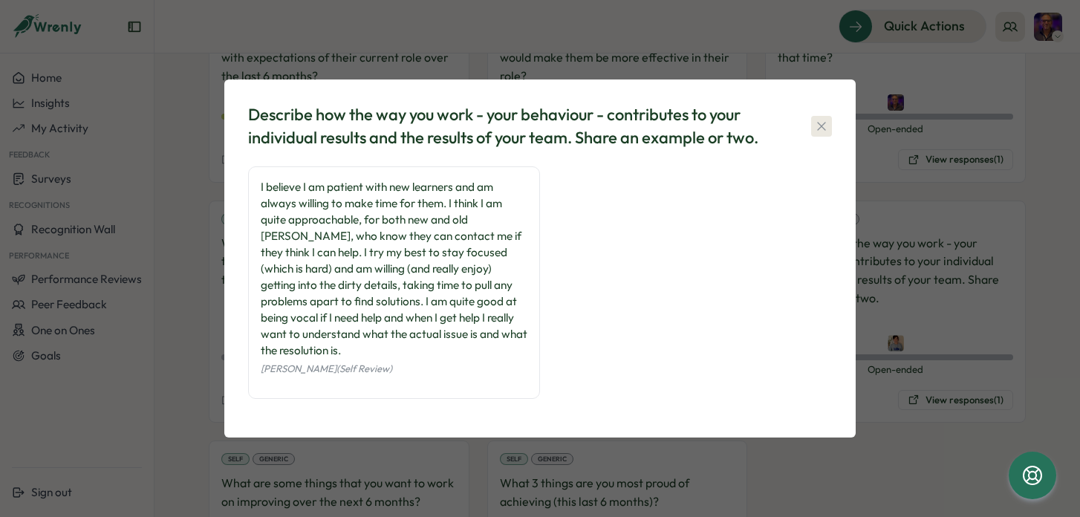
click at [821, 130] on icon "button" at bounding box center [821, 126] width 8 height 8
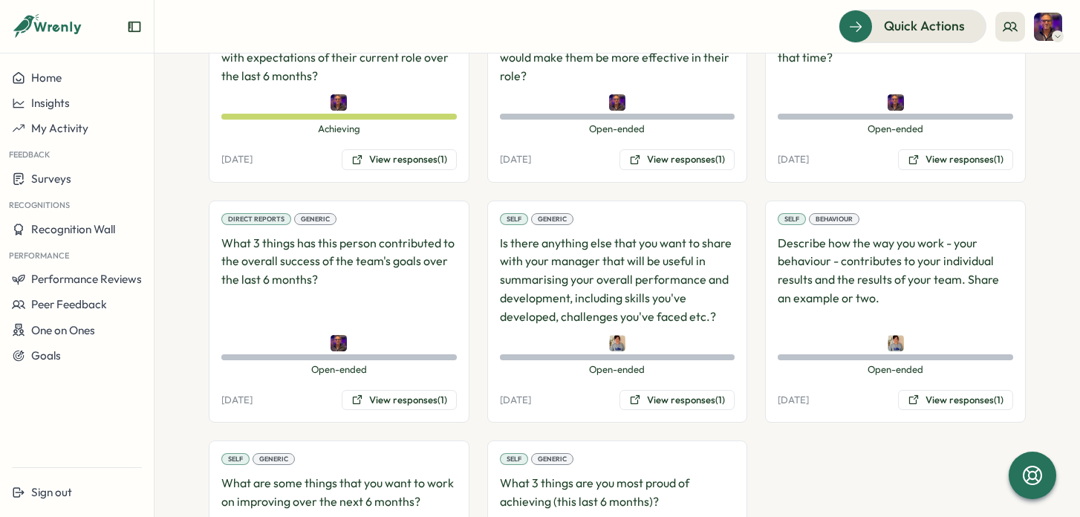
scroll to position [1408, 0]
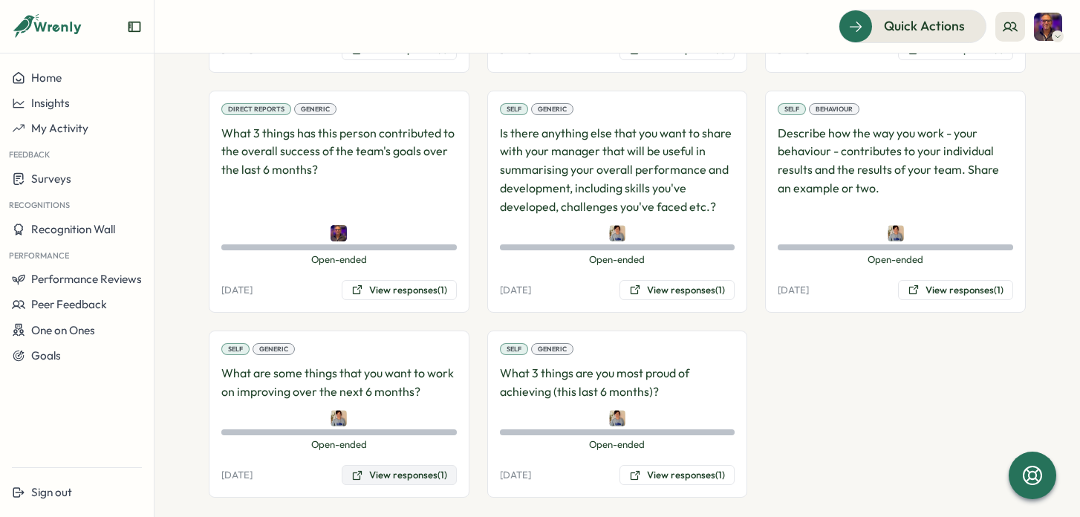
click at [412, 465] on button "View responses (1)" at bounding box center [399, 475] width 115 height 21
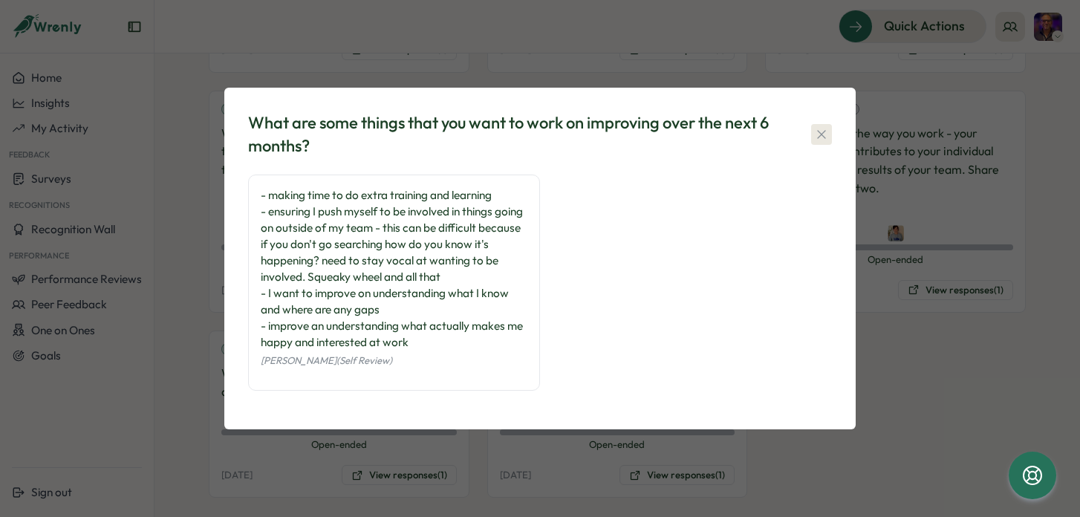
click at [825, 131] on icon "button" at bounding box center [821, 134] width 15 height 15
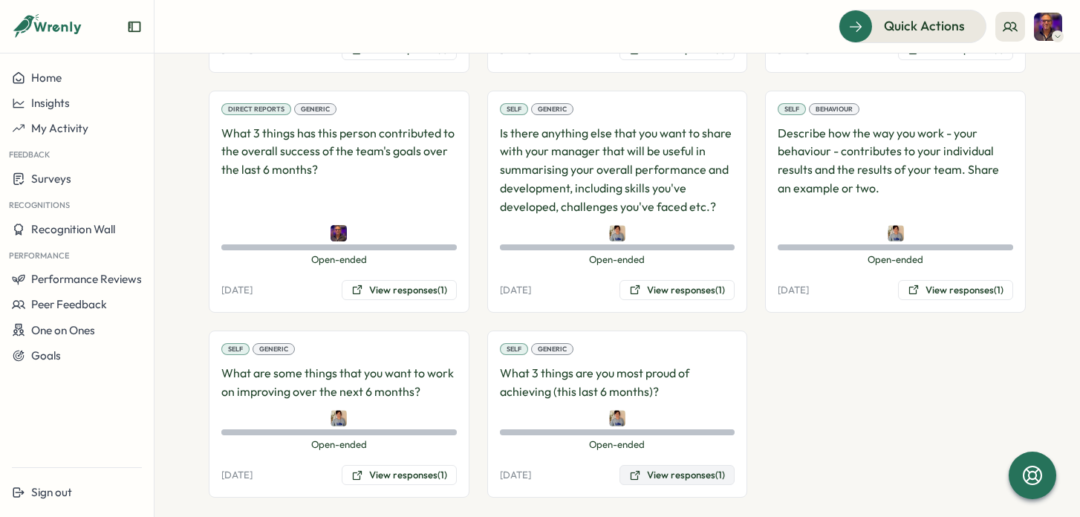
click at [682, 465] on button "View responses (1)" at bounding box center [676, 475] width 115 height 21
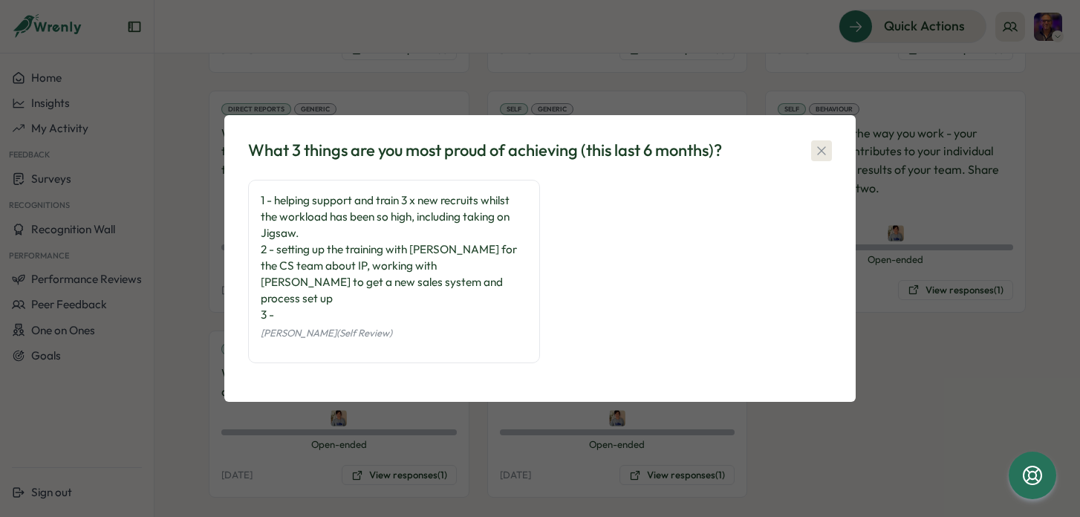
click at [819, 158] on icon "button" at bounding box center [821, 150] width 15 height 15
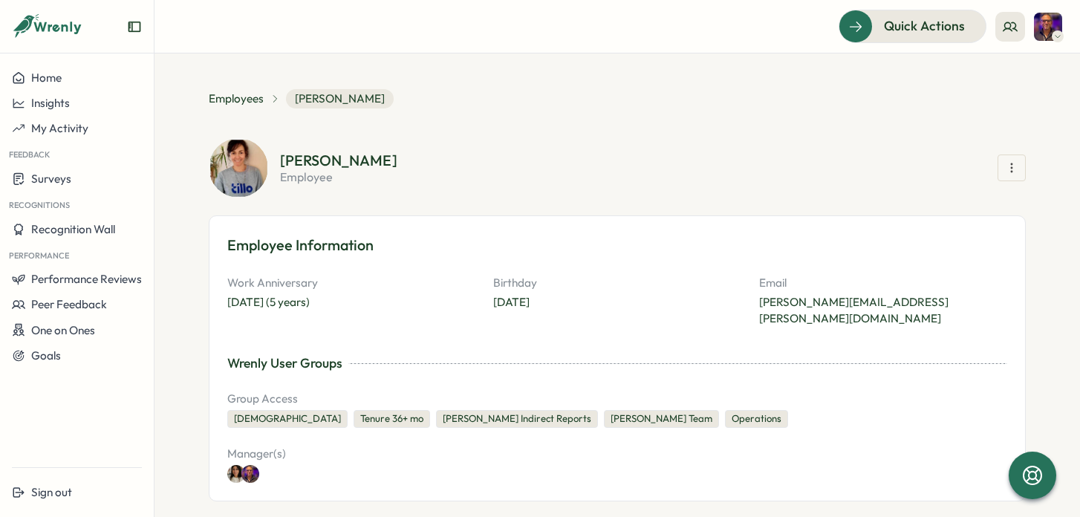
scroll to position [0, 0]
